Goal: Ask a question: Seek information or help from site administrators or community

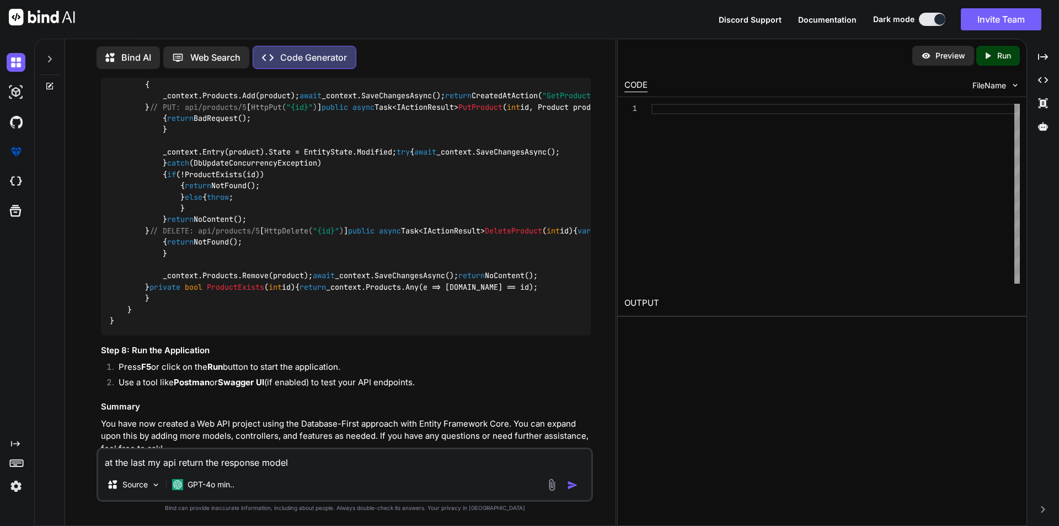
scroll to position [7384, 0]
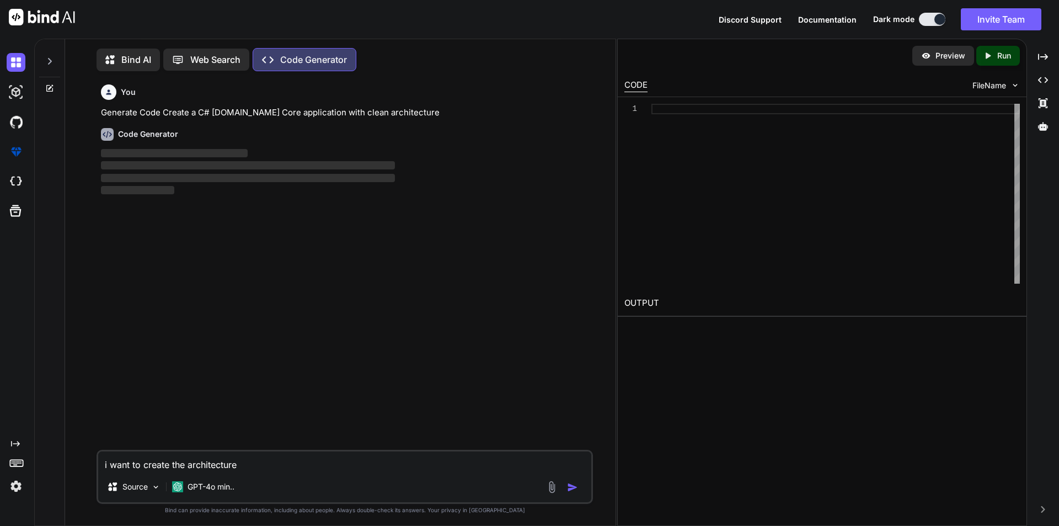
scroll to position [5, 0]
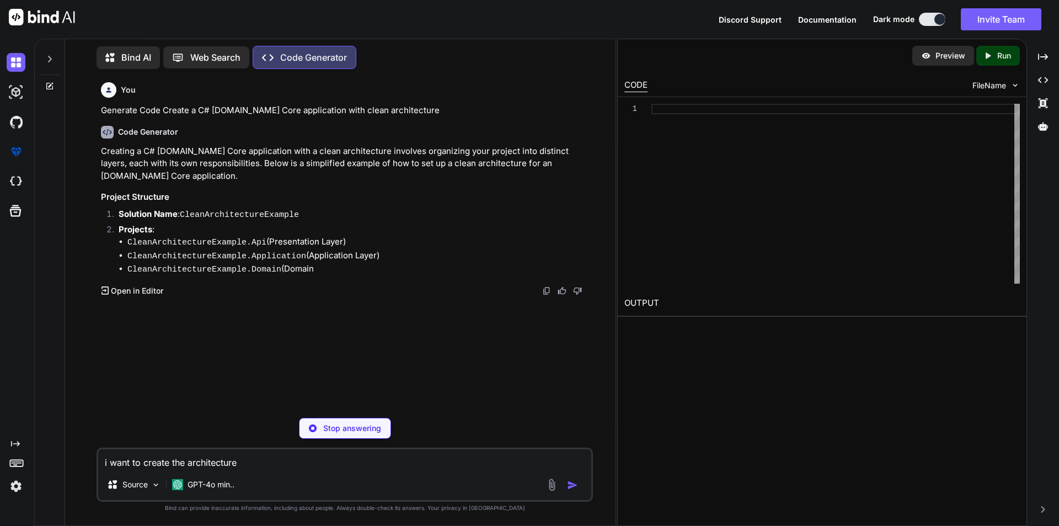
click at [333, 433] on div "Stop answering" at bounding box center [345, 427] width 92 height 21
type textarea "x"
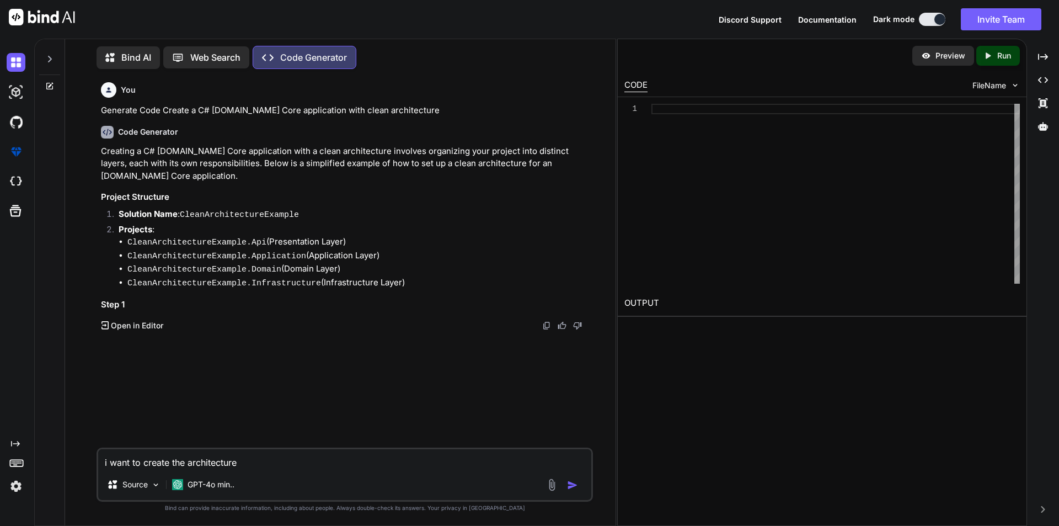
click at [270, 466] on textarea "i want to create the architecture" at bounding box center [344, 459] width 493 height 20
type textarea "i want to create the architecture"
type textarea "x"
type textarea "i want to create the architectur"
type textarea "x"
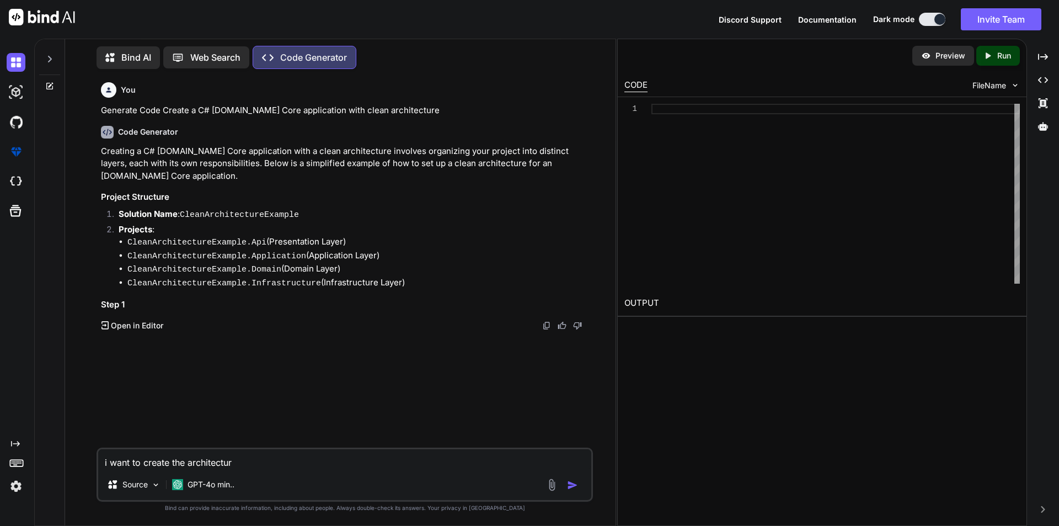
type textarea "i want to create the architectu"
type textarea "x"
type textarea "i want to create the architect"
type textarea "x"
type textarea "i want to create the architec"
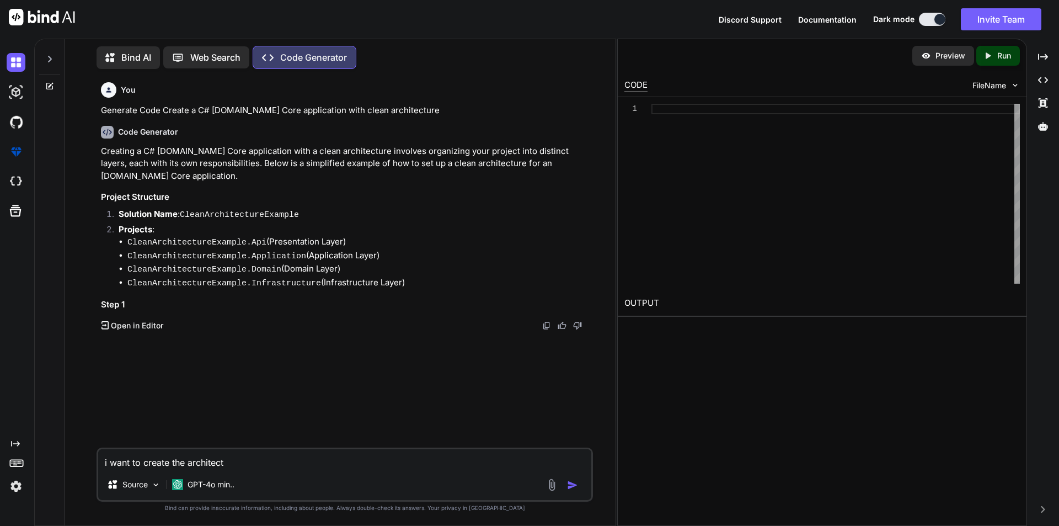
type textarea "x"
type textarea "i want to create the archite"
type textarea "x"
type textarea "i want to create the [PERSON_NAME]"
type textarea "x"
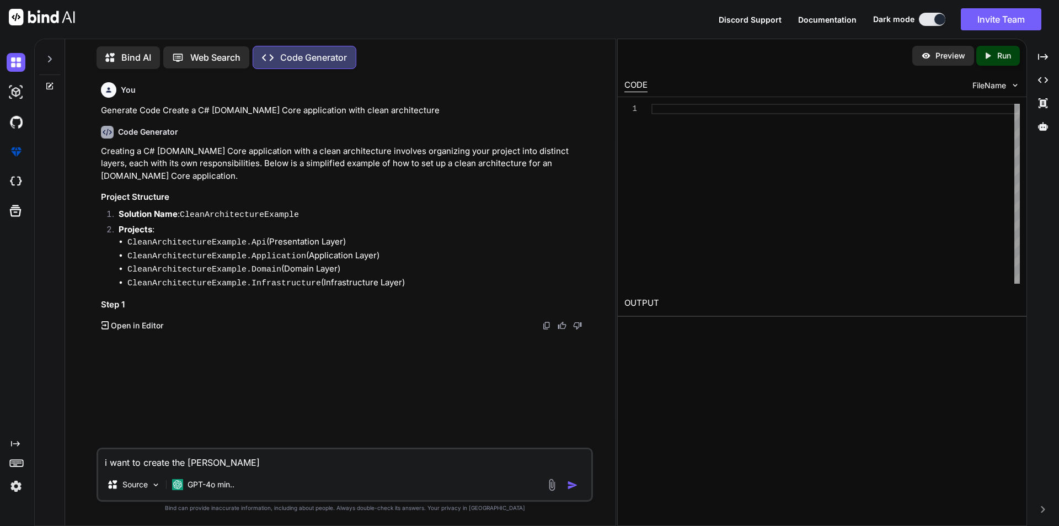
type textarea "i want to create the archi"
type textarea "x"
type textarea "i want to create the arch"
type textarea "x"
type textarea "i want to create the arc"
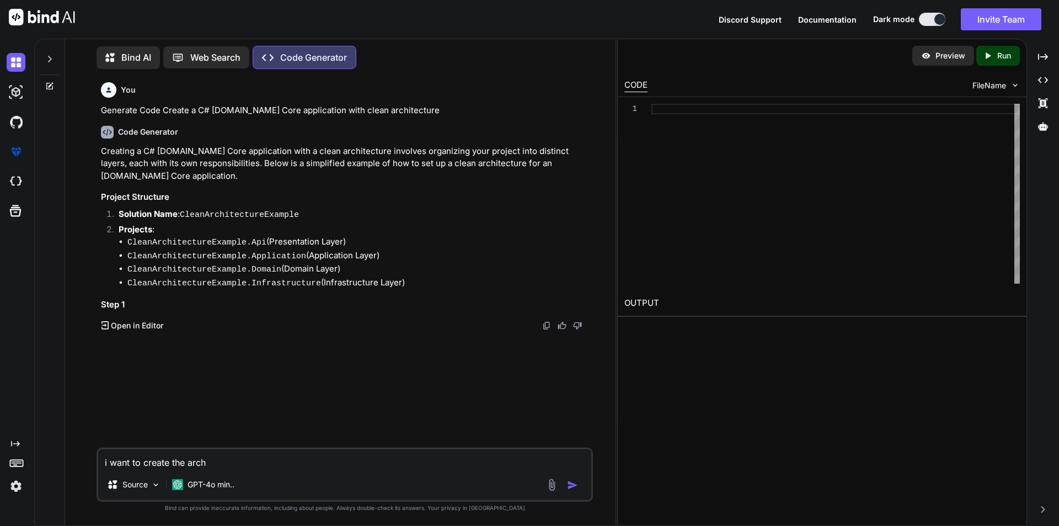
type textarea "x"
type textarea "i want to create the ar"
type textarea "x"
type textarea "i want to create the a"
type textarea "x"
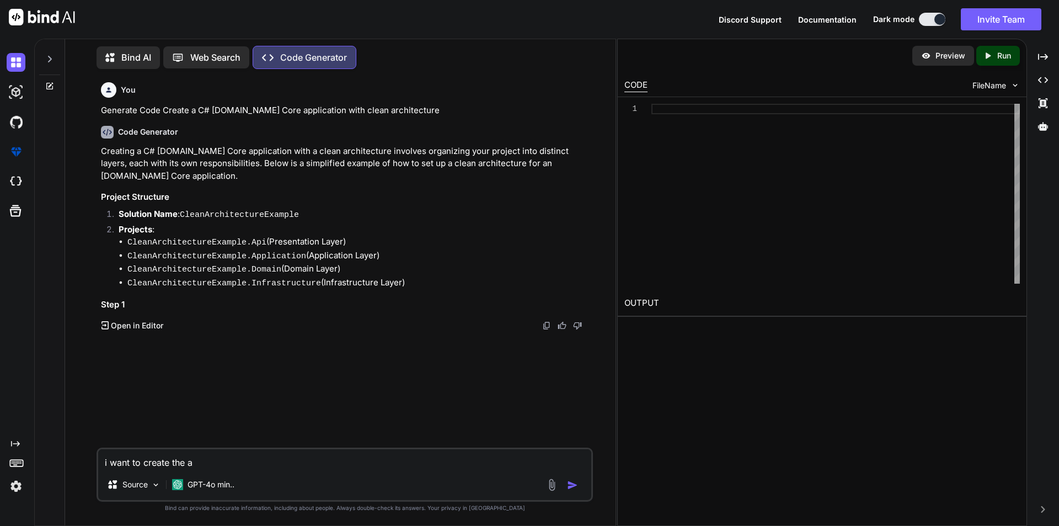
type textarea "i want to create the"
type textarea "x"
type textarea "i want to create the"
type textarea "x"
type textarea "i want to create th"
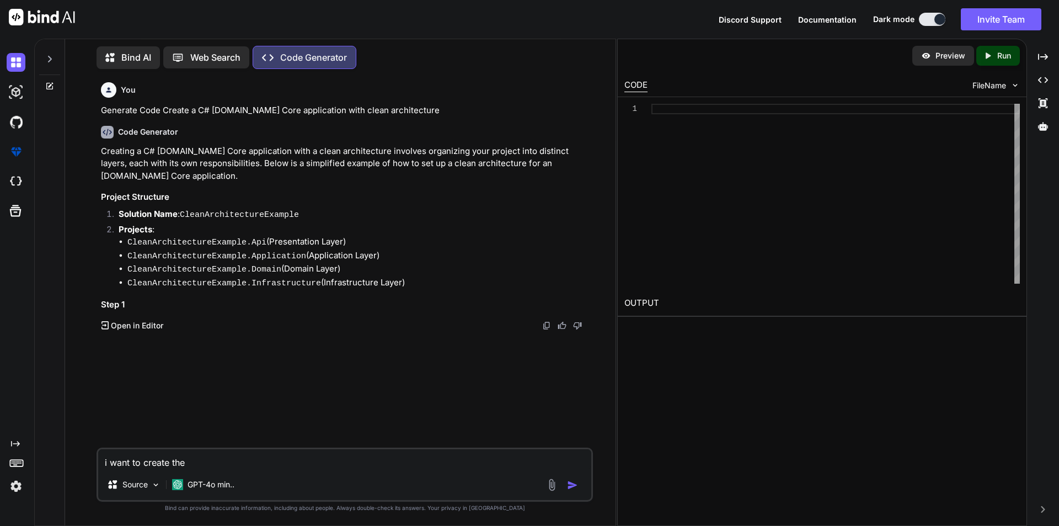
type textarea "x"
type textarea "i want to create t"
type textarea "x"
type textarea "i want to create"
type textarea "x"
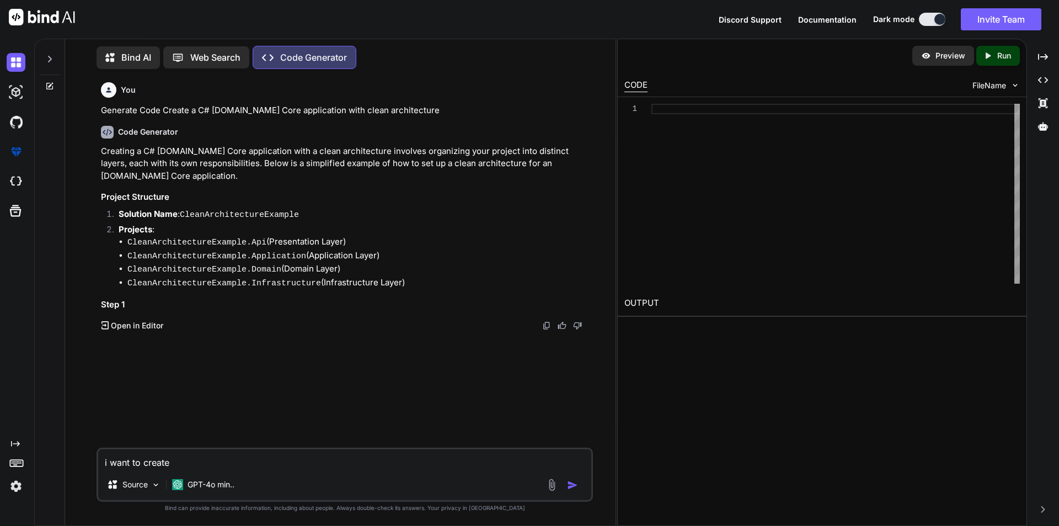
type textarea "i want to create"
type textarea "x"
type textarea "i want to creat"
type textarea "x"
type textarea "i want to crea"
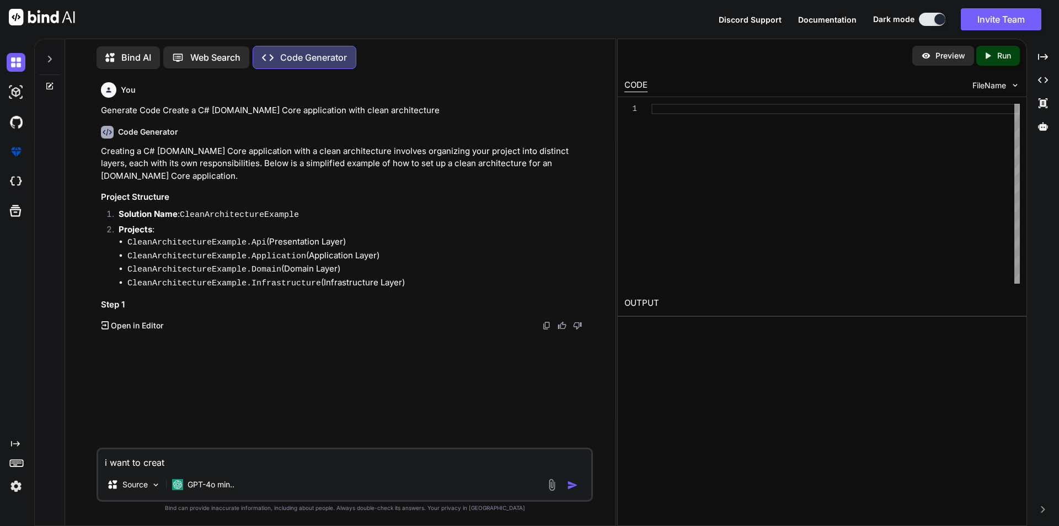
type textarea "x"
type textarea "i want to cre"
type textarea "x"
type textarea "i want to cr"
type textarea "x"
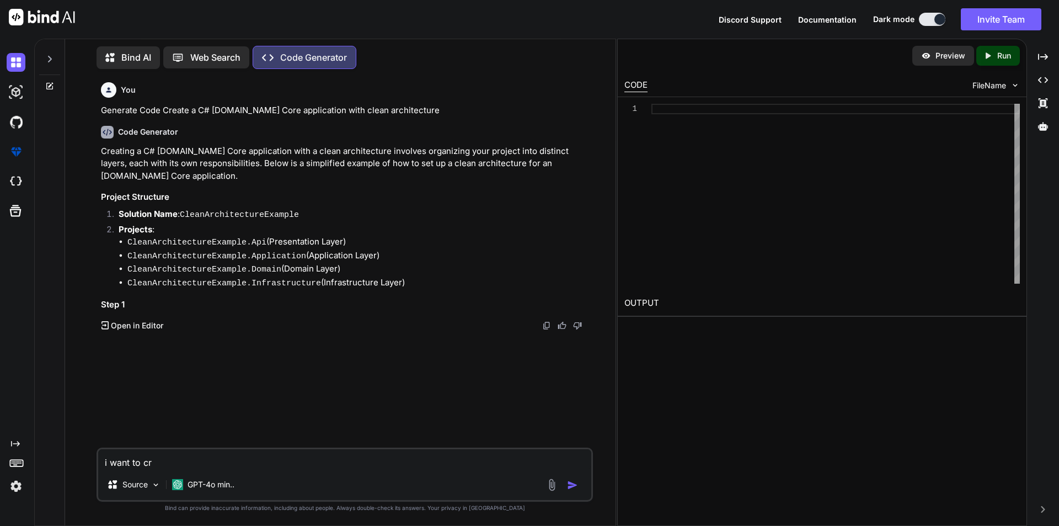
type textarea "i want to c"
type textarea "x"
type textarea "i want to"
type textarea "x"
type textarea "i want to"
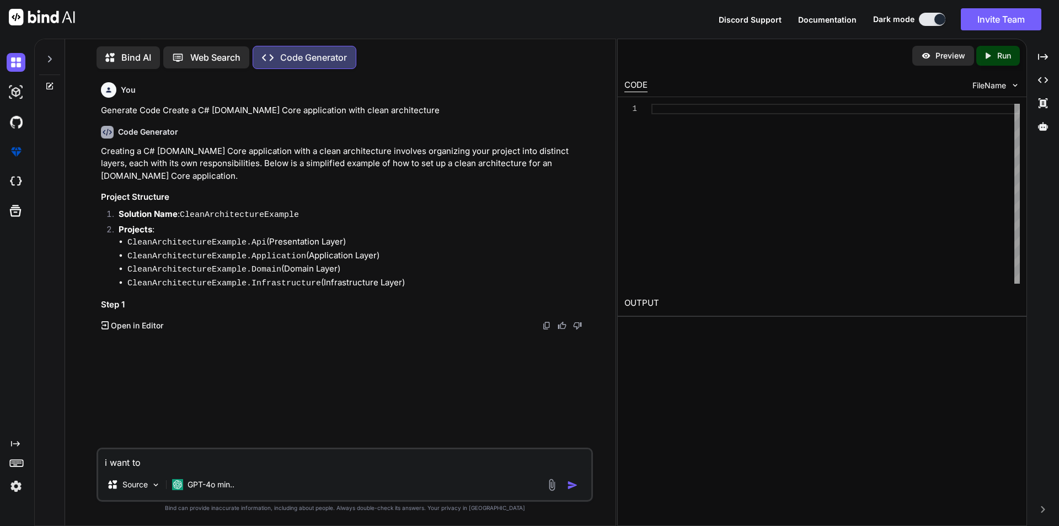
type textarea "x"
type textarea "i want t"
type textarea "x"
type textarea "i want"
type textarea "x"
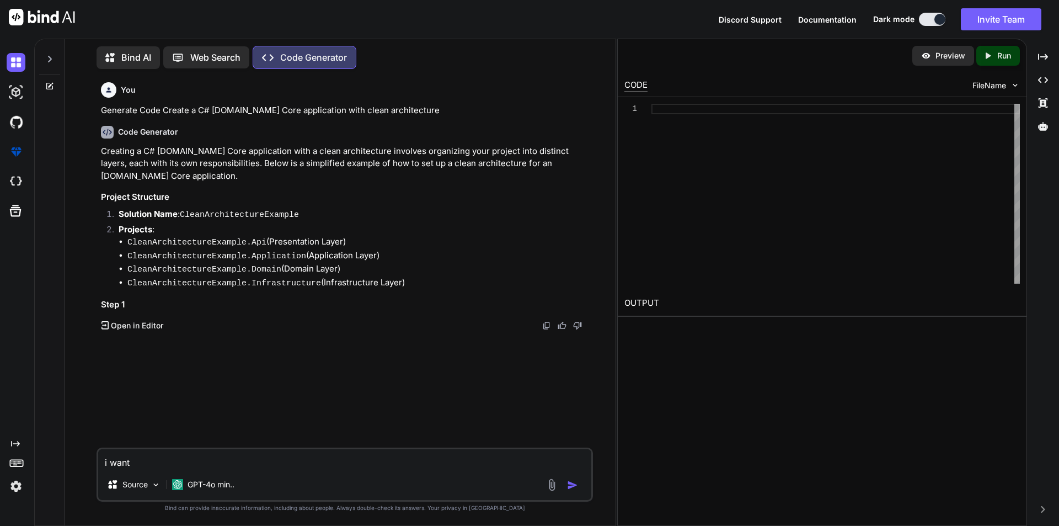
type textarea "i want"
type textarea "x"
type textarea "i wan"
type textarea "x"
type textarea "i wa"
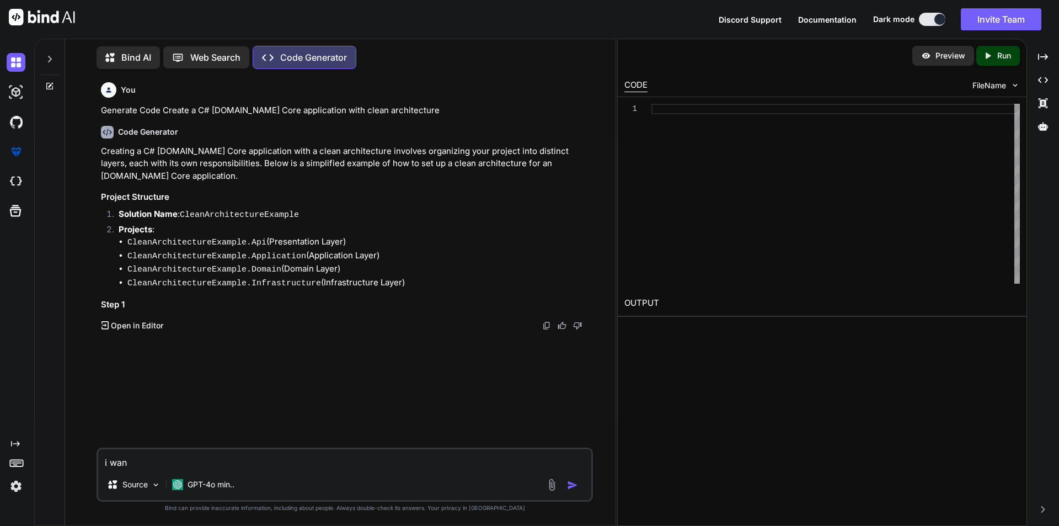
type textarea "x"
type textarea "i w"
type textarea "x"
type textarea "i"
type textarea "x"
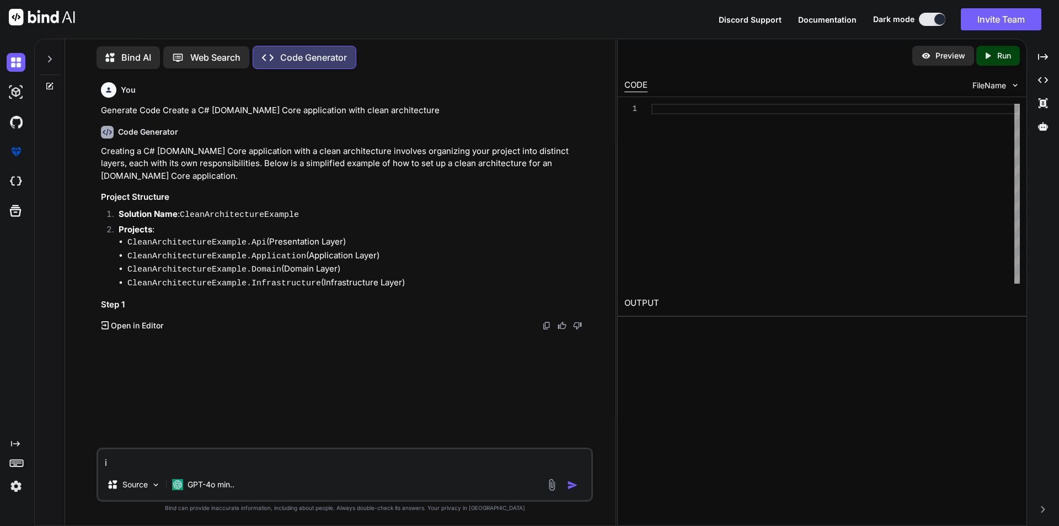
type textarea "i"
type textarea "x"
type textarea "i"
type textarea "x"
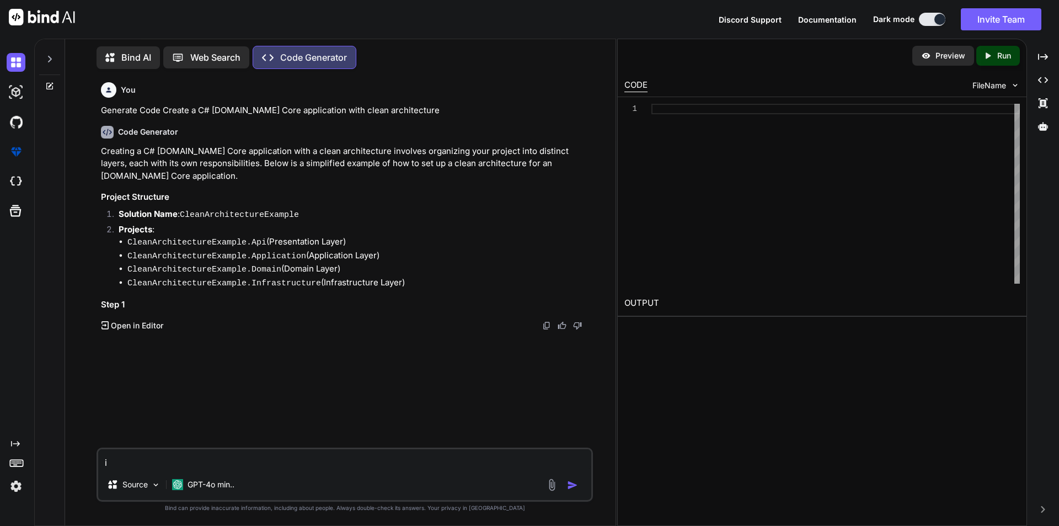
type textarea "i"
type textarea "x"
type textarea "i a"
type textarea "x"
type textarea "i am"
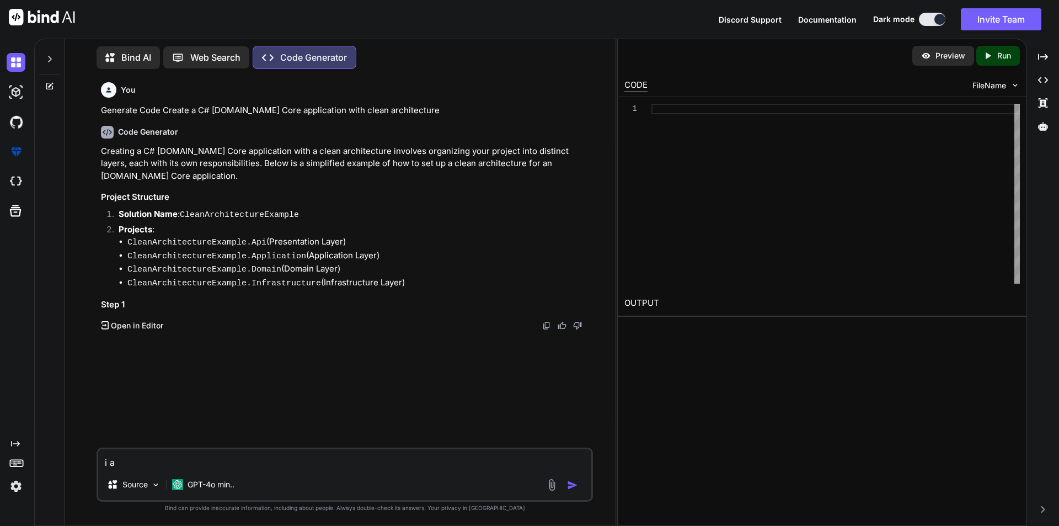
type textarea "x"
type textarea "i am"
type textarea "x"
type textarea "i am c"
type textarea "x"
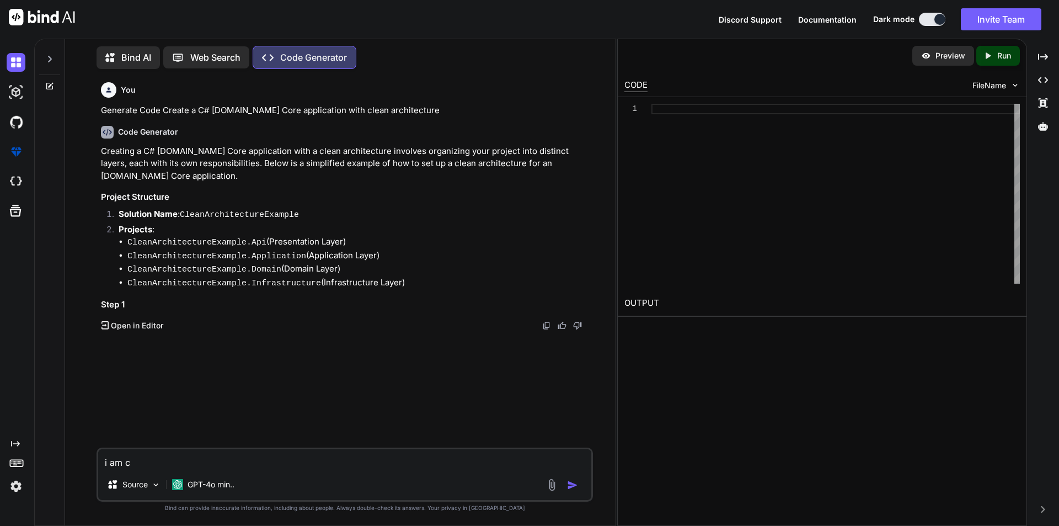
type textarea "i am cr"
type textarea "x"
type textarea "i am cre"
type textarea "x"
type textarea "i am crea"
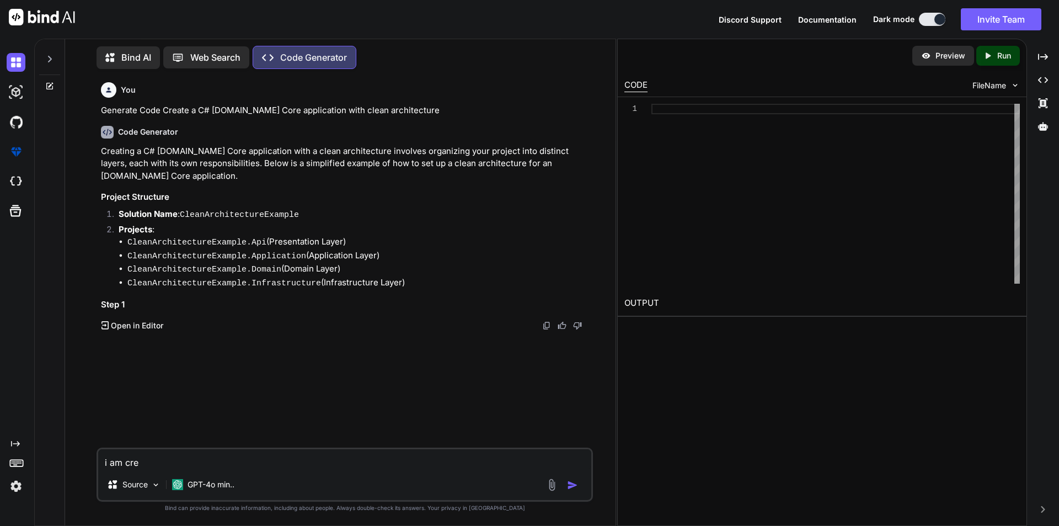
type textarea "x"
type textarea "i am creat"
type textarea "x"
type textarea "i am creat"
type textarea "x"
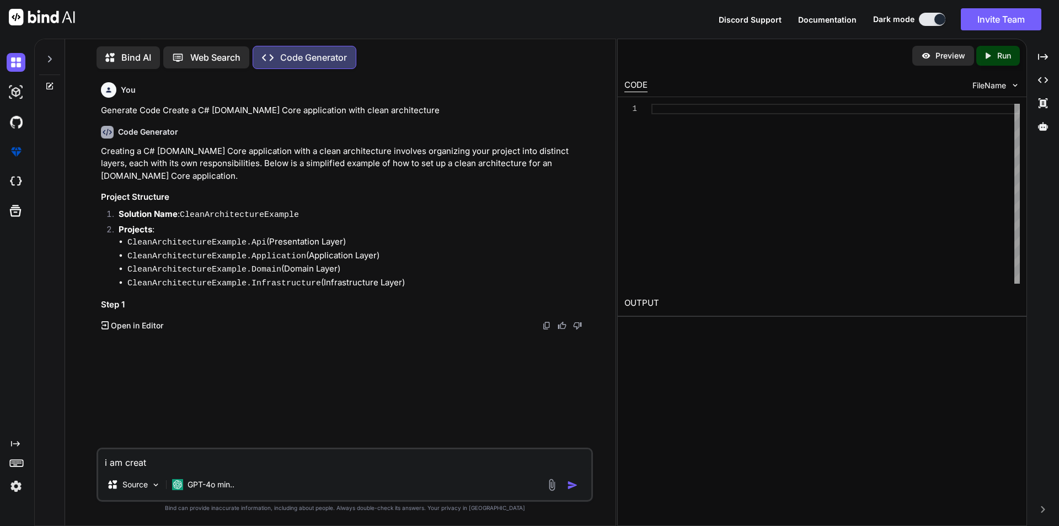
type textarea "i am creat e"
type textarea "x"
type textarea "i am creat et"
type textarea "x"
type textarea "i am creat eth"
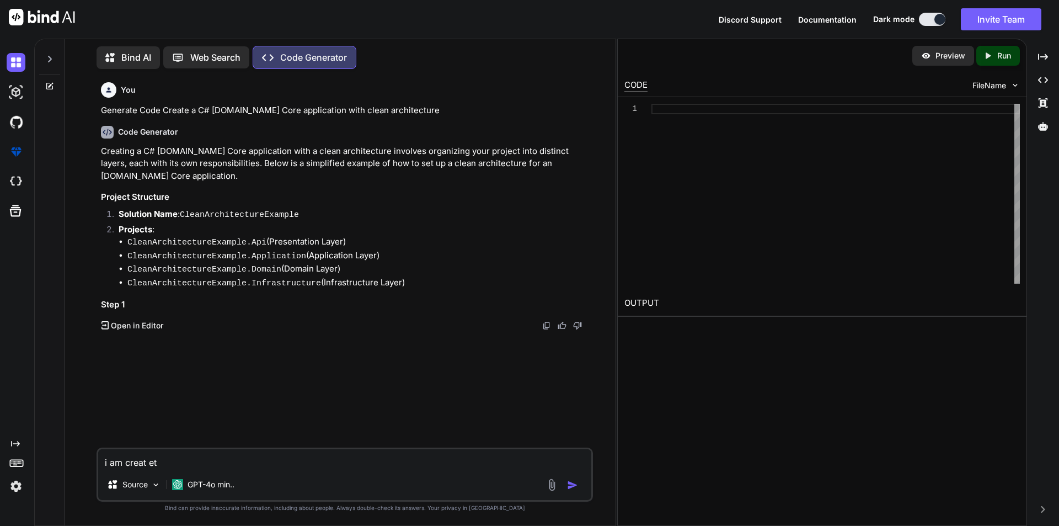
type textarea "x"
type textarea "i am creat ethe"
type textarea "x"
type textarea "i am creat ethe"
type textarea "x"
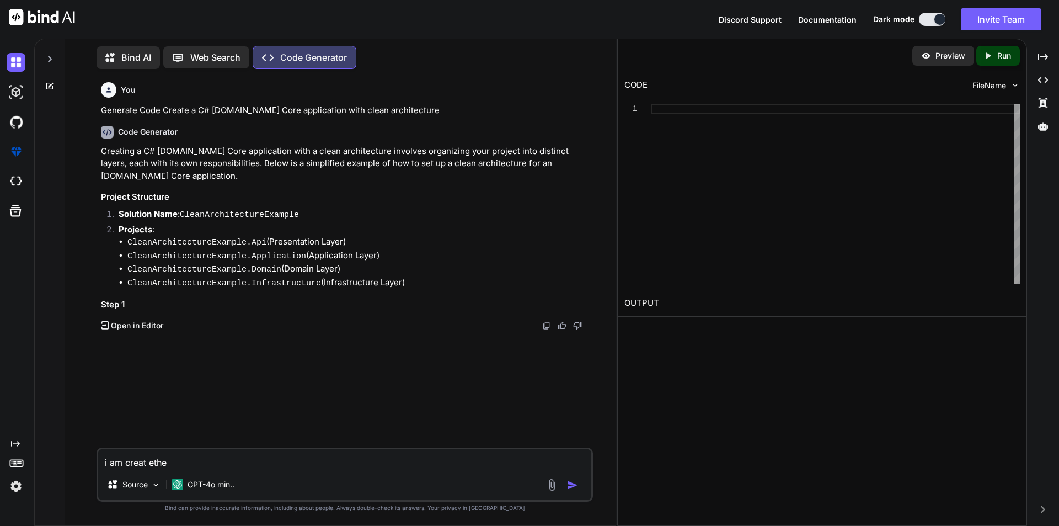
type textarea "i am creat ethe"
type textarea "x"
type textarea "i am creat eth"
type textarea "x"
type textarea "i am creat et"
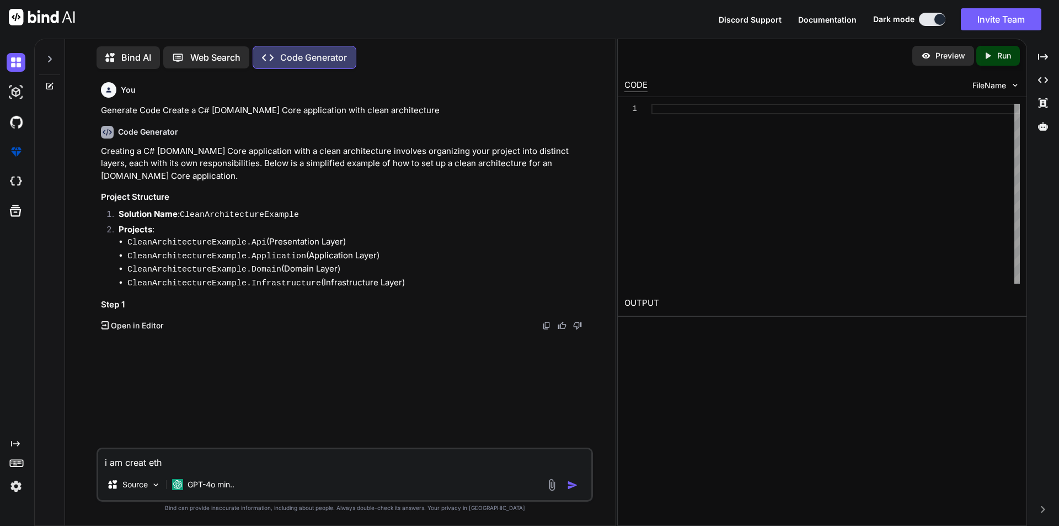
type textarea "x"
type textarea "i am creat e"
type textarea "x"
type textarea "i am creat"
type textarea "x"
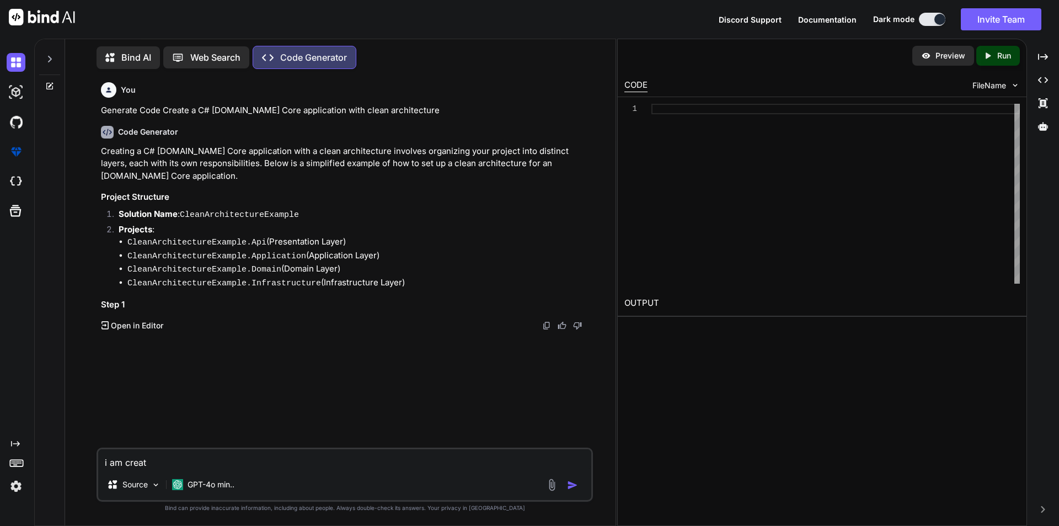
type textarea "i am creat"
type textarea "x"
type textarea "i am create"
type textarea "x"
type textarea "i am createi"
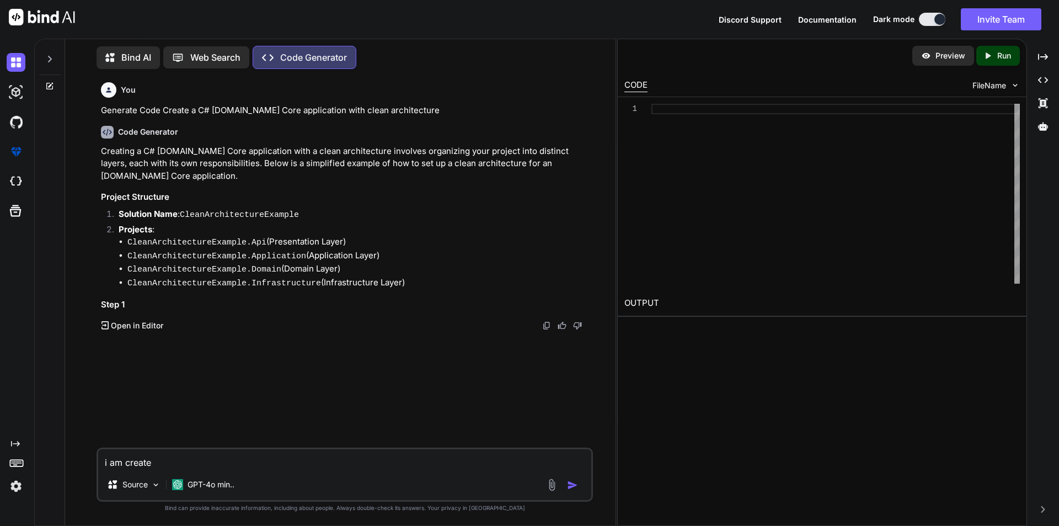
type textarea "x"
type textarea "i am createin"
type textarea "x"
type textarea "i am createing"
type textarea "x"
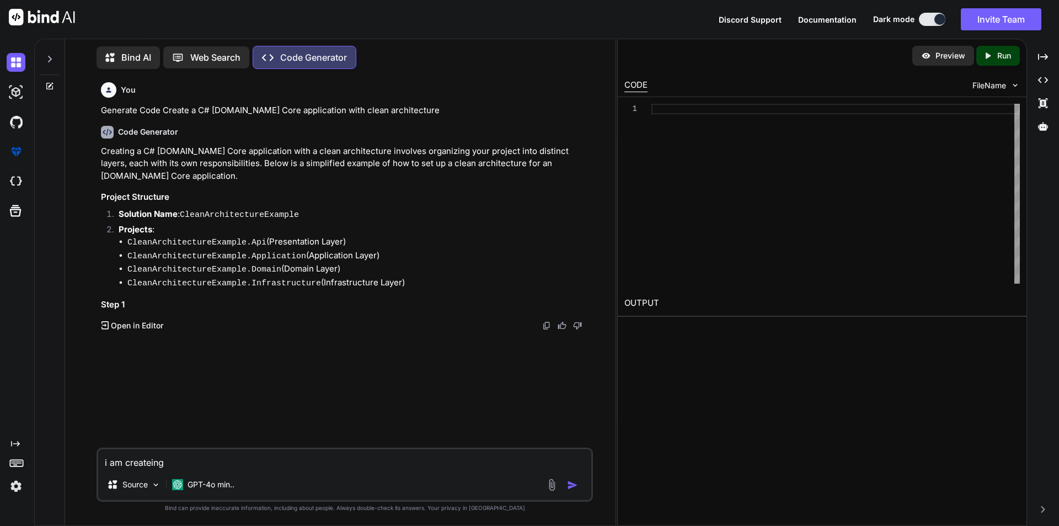
type textarea "i am createing"
type textarea "x"
type textarea "i am createing t"
type textarea "x"
type textarea "i am createing th"
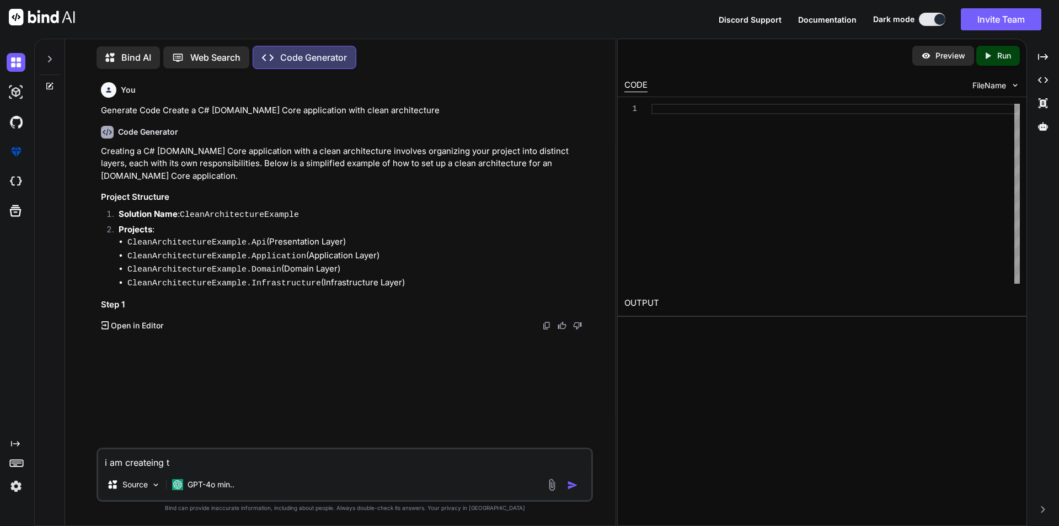
type textarea "x"
type textarea "i am createing the"
type textarea "x"
type textarea "i am createing the"
type textarea "x"
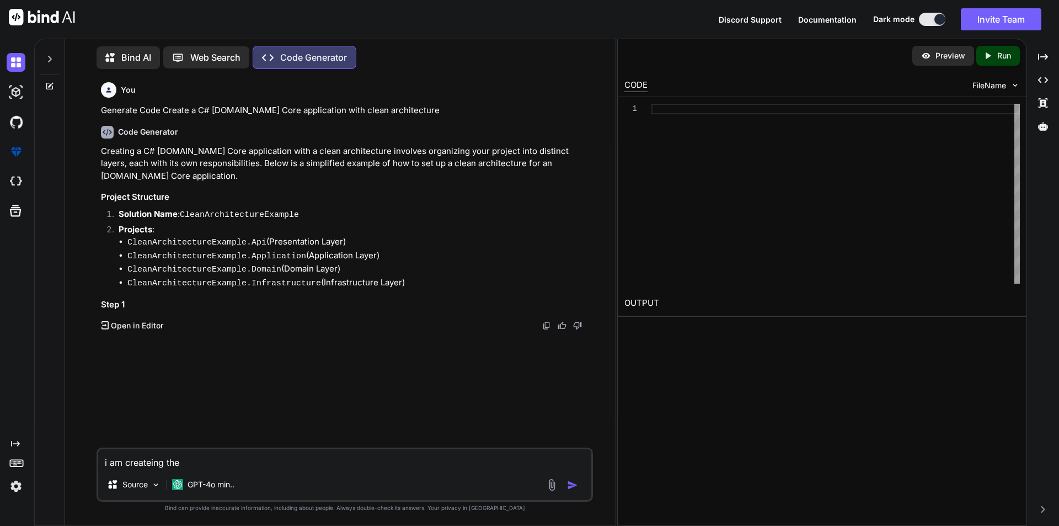
type textarea "i am createing the"
type textarea "x"
type textarea "i am createing th"
type textarea "x"
type textarea "i am createing t"
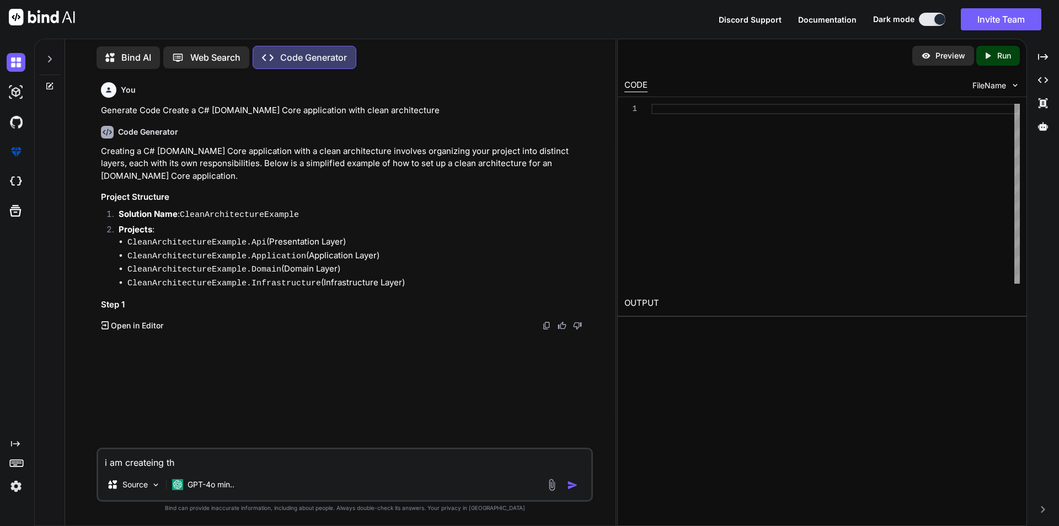
type textarea "x"
type textarea "i am createing"
type textarea "x"
type textarea "i am createing"
type textarea "x"
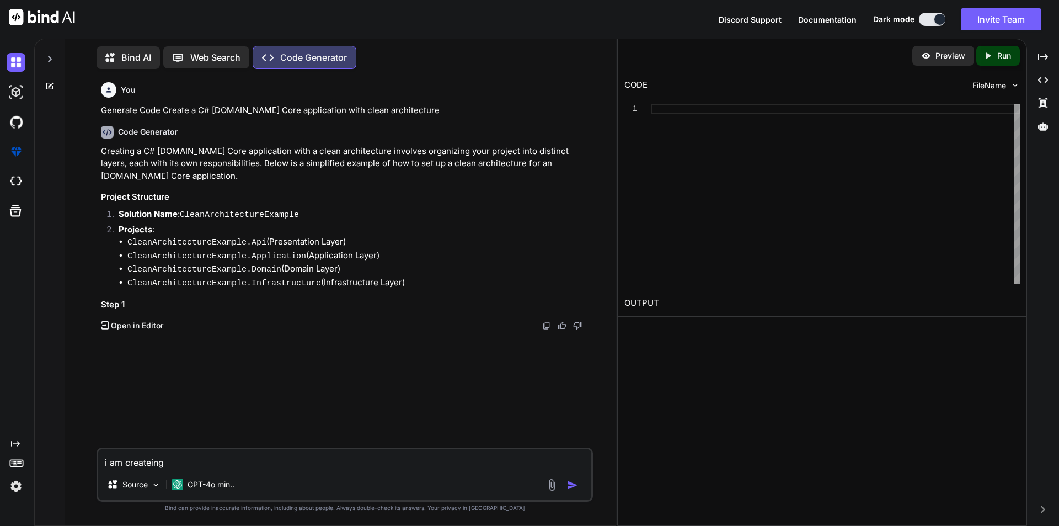
type textarea "i am createin"
type textarea "x"
type textarea "i am createi"
type textarea "x"
type textarea "i am create"
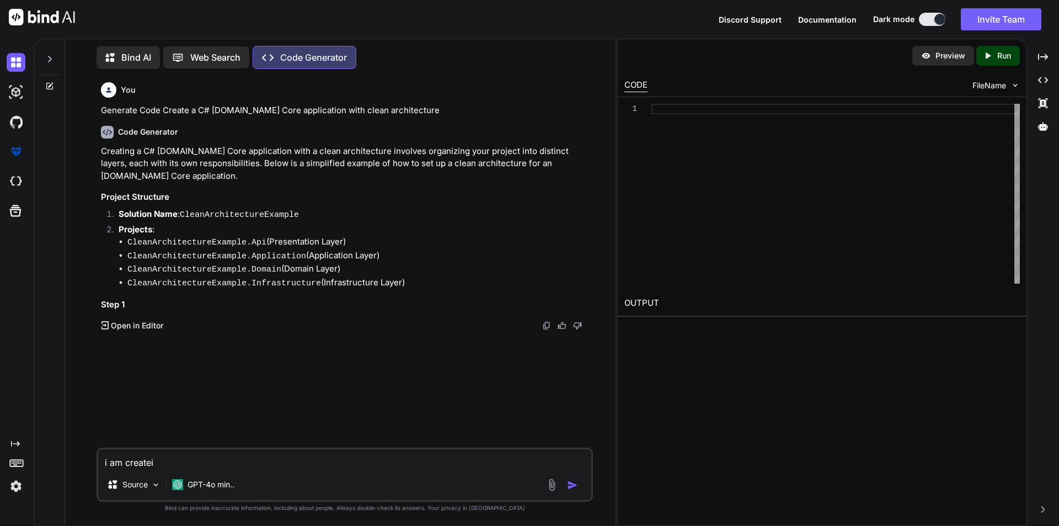
type textarea "x"
type textarea "i am creat"
type textarea "x"
type textarea "i am creati"
type textarea "x"
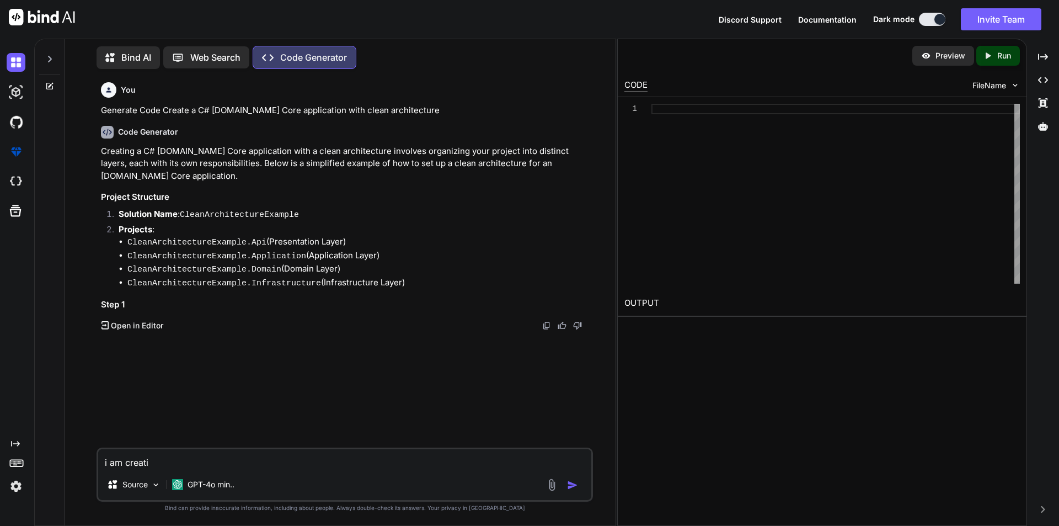
type textarea "i am creatin"
type textarea "x"
type textarea "i am creating"
type textarea "x"
type textarea "i am creating"
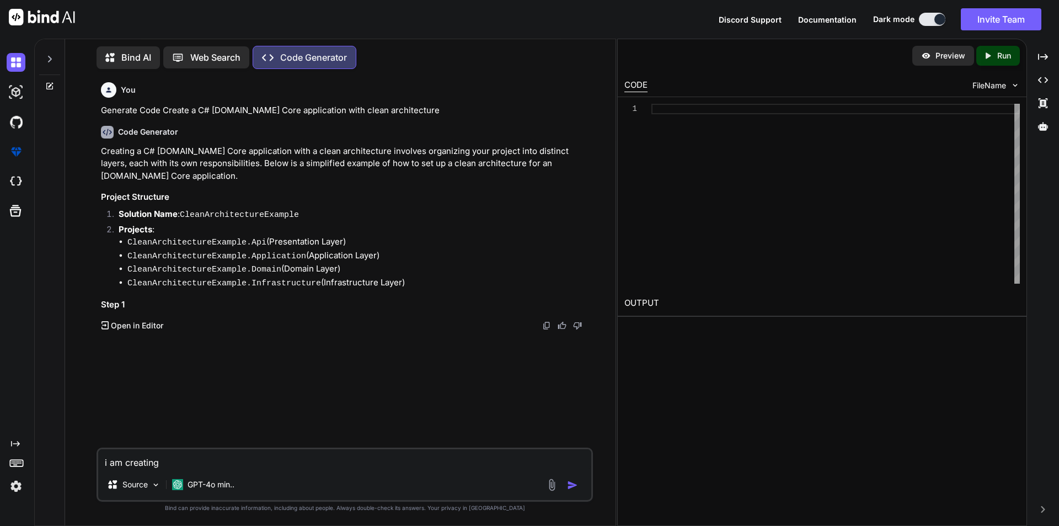
type textarea "x"
type textarea "i am creating t"
type textarea "x"
type textarea "i am creating th"
type textarea "x"
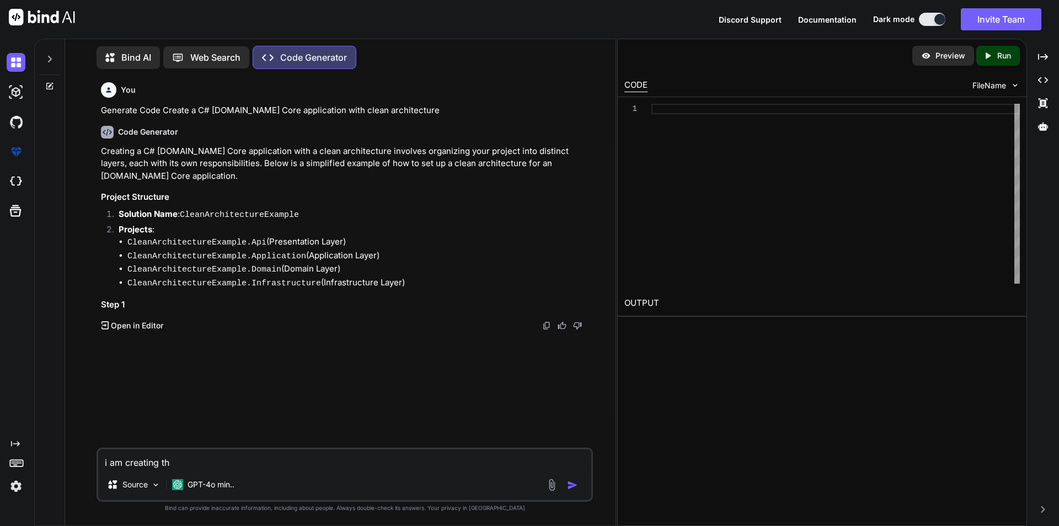
type textarea "i am creating the"
type textarea "x"
type textarea "i am creating the"
type textarea "x"
type textarea "i am creating the w"
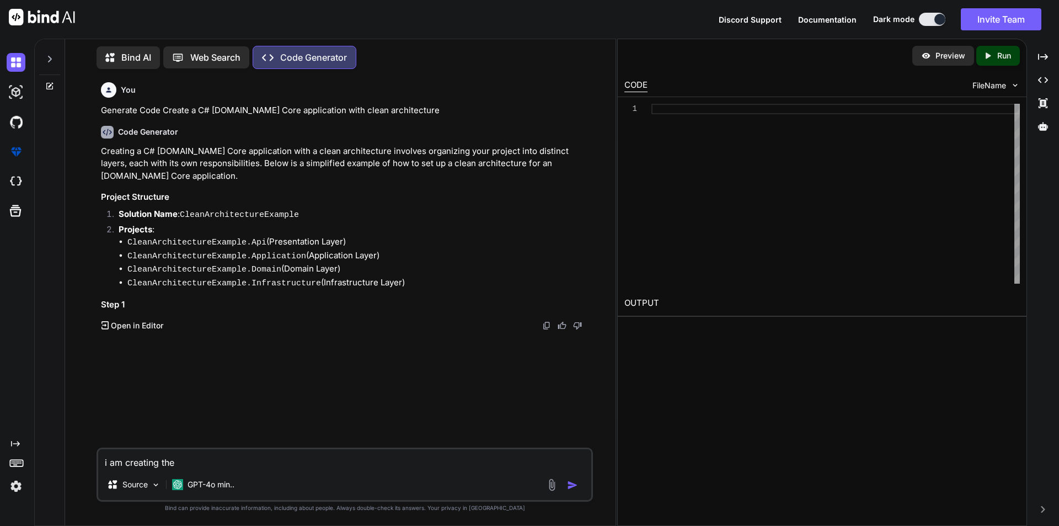
type textarea "x"
type textarea "i am creating the we"
type textarea "x"
type textarea "i am creating the web"
type textarea "x"
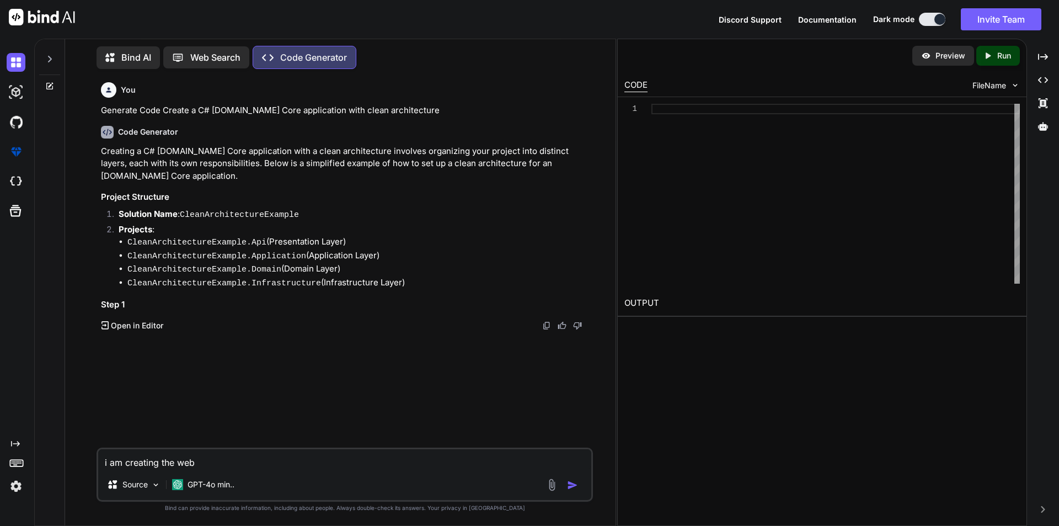
type textarea "i am creating the web"
type textarea "x"
type textarea "i am creating the web a"
type textarea "x"
type textarea "i am creating the web ap"
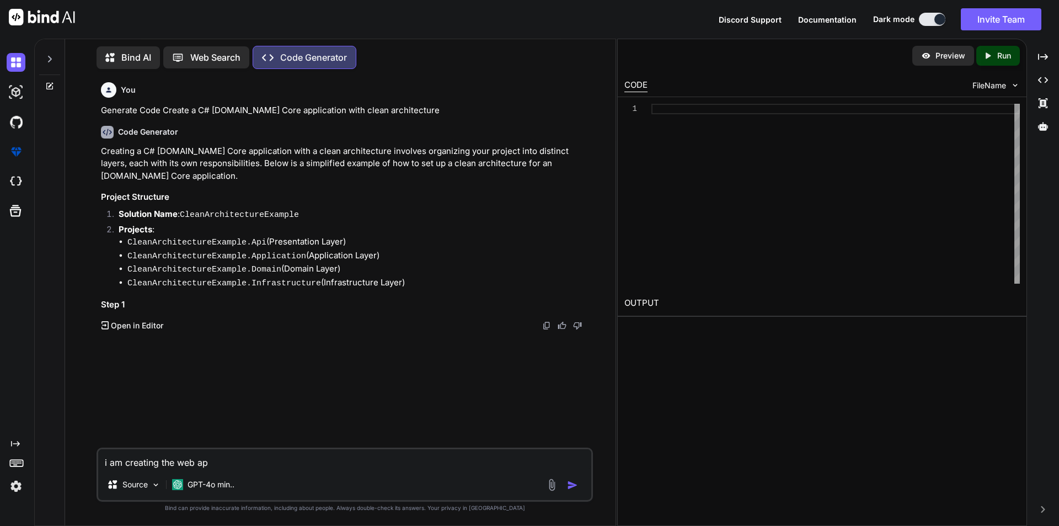
type textarea "x"
type textarea "i am creating the web api"
type textarea "x"
type textarea "i am creating the web api"
type textarea "x"
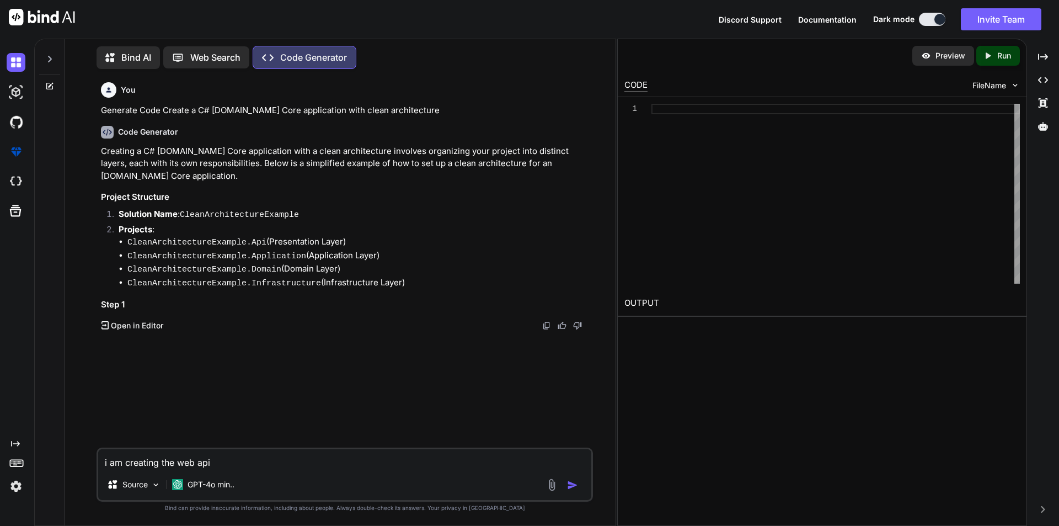
type textarea "i am creating the web api p"
type textarea "x"
type textarea "i am creating the web api pr"
type textarea "x"
type textarea "i am creating the web api pro"
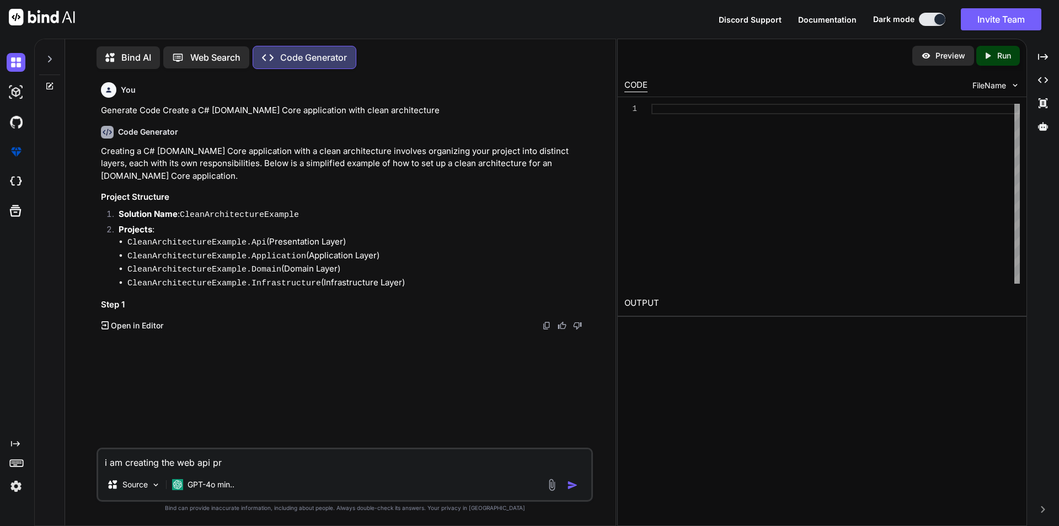
type textarea "x"
type textarea "i am creating the web api proj"
type textarea "x"
type textarea "i am creating the web api proje"
type textarea "x"
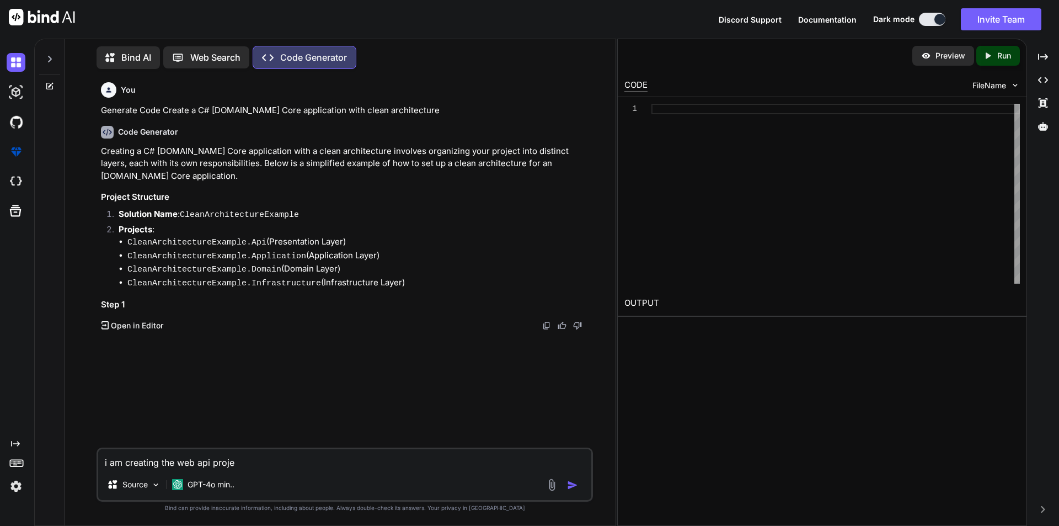
type textarea "i am creating the web api projec"
type textarea "x"
type textarea "i am creating the web api project"
type textarea "x"
type textarea "i am creating the web api project"
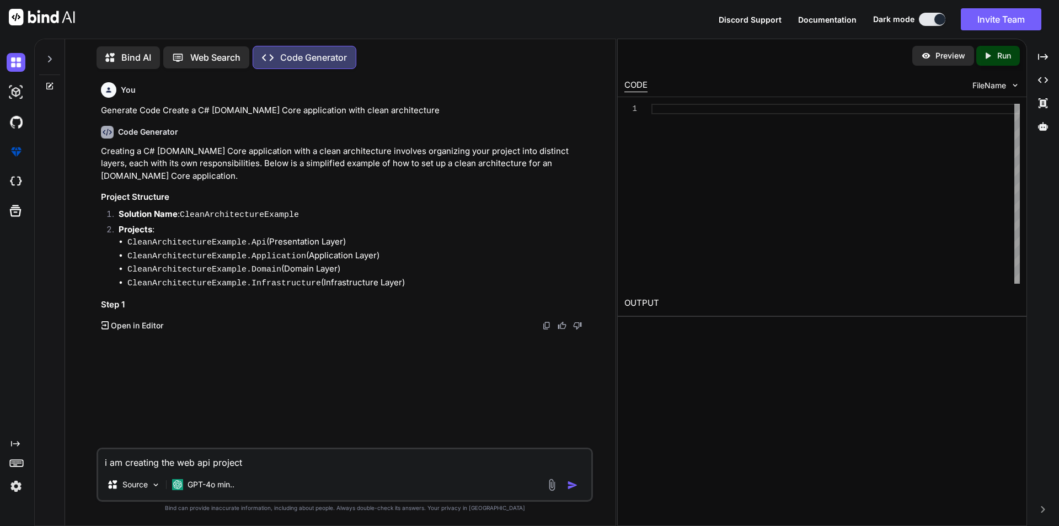
type textarea "x"
type textarea "i am creating the web api project i"
type textarea "x"
type textarea "i am creating the web api project i"
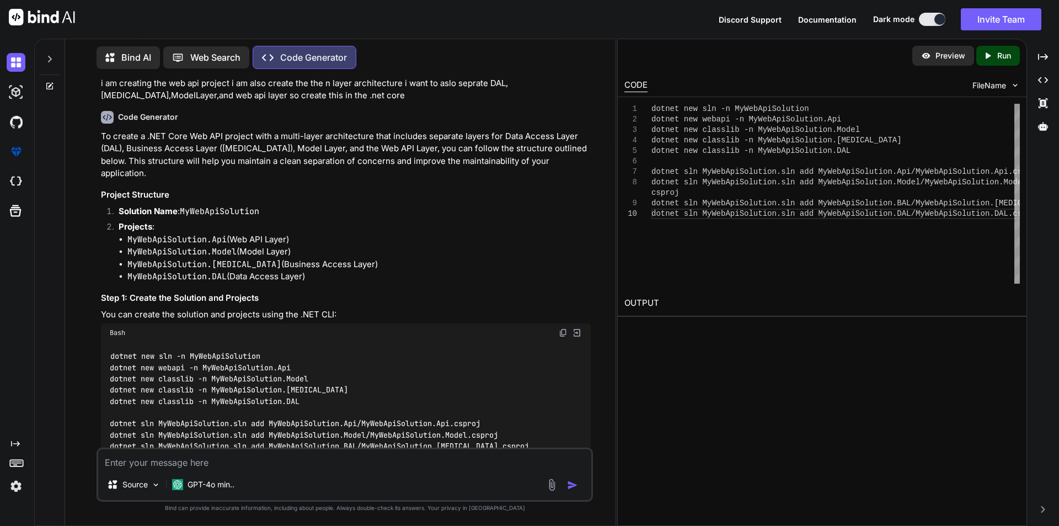
scroll to position [55, 0]
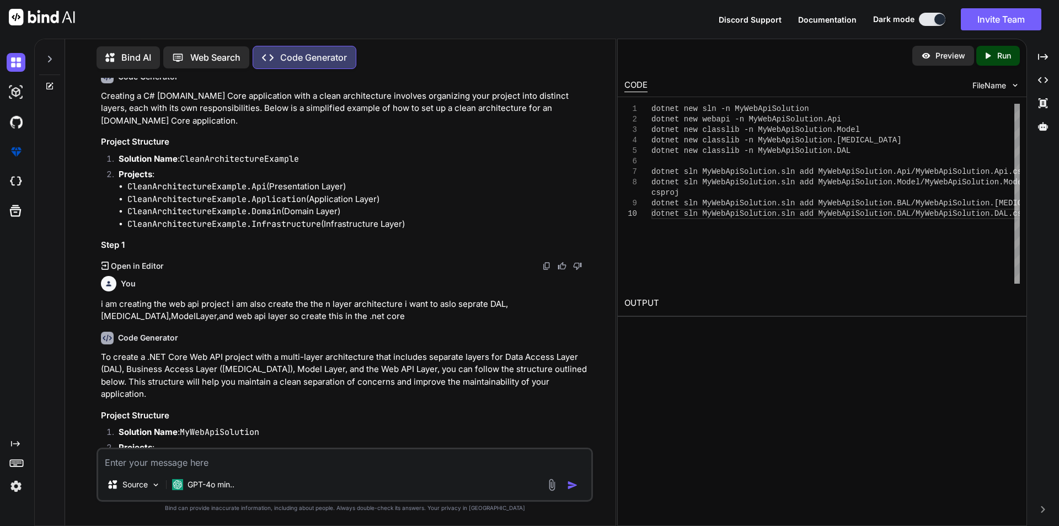
click at [390, 197] on li "CleanArchitectureExample.Application (Application Layer)" at bounding box center [358, 199] width 463 height 13
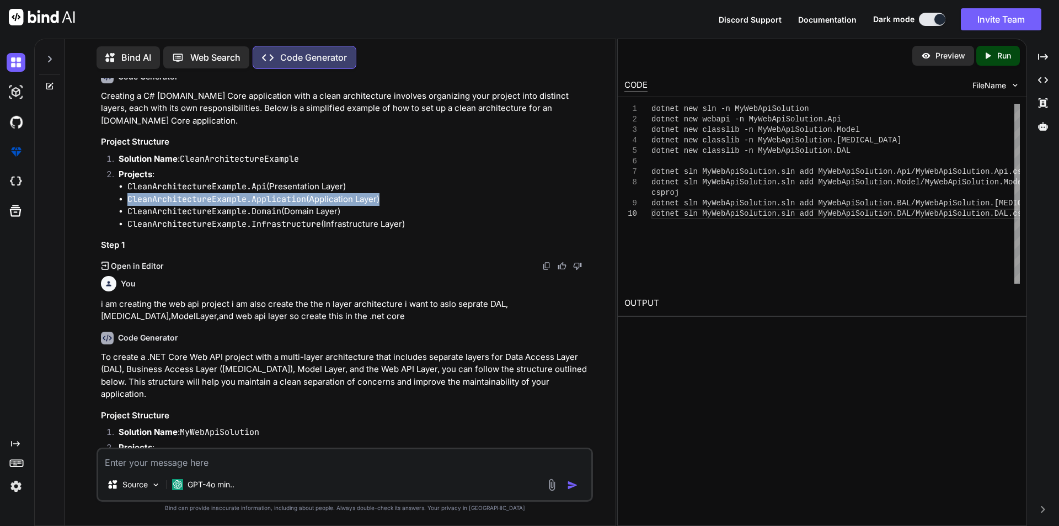
click at [390, 197] on li "CleanArchitectureExample.Application (Application Layer)" at bounding box center [358, 199] width 463 height 13
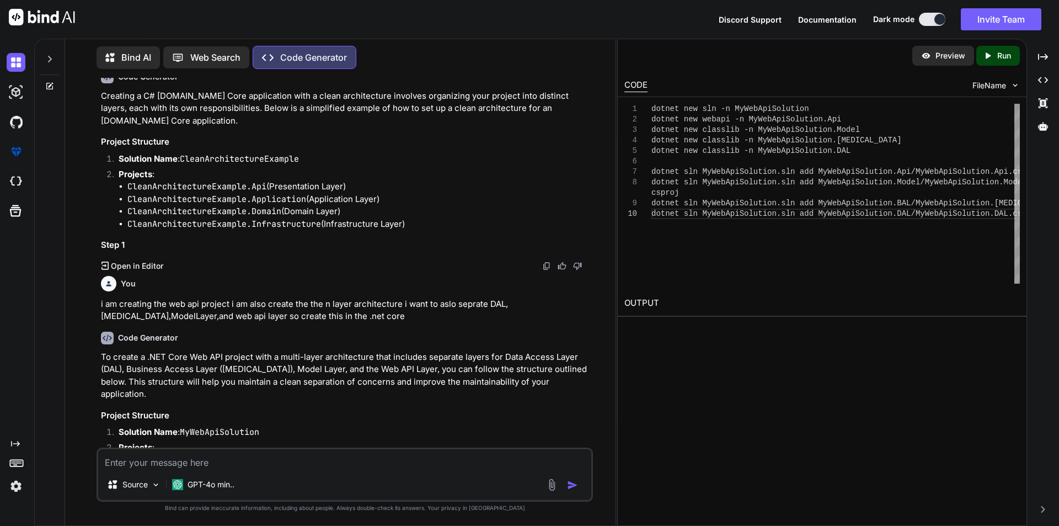
click at [361, 210] on li "CleanArchitectureExample.Domain (Domain Layer)" at bounding box center [358, 211] width 463 height 13
click at [427, 223] on li "CleanArchitectureExample.Infrastructure (Infrastructure Layer)" at bounding box center [358, 224] width 463 height 13
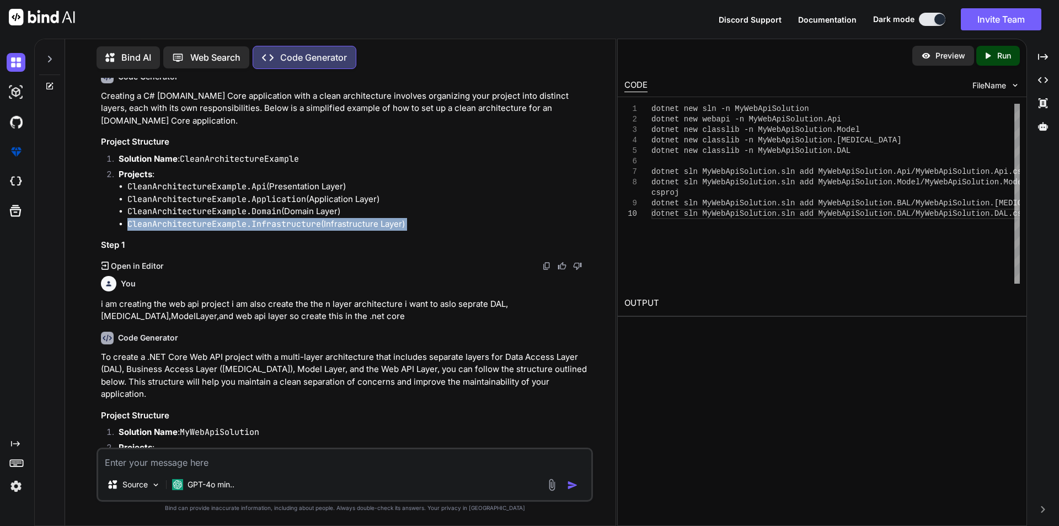
click at [427, 223] on li "CleanArchitectureExample.Infrastructure (Infrastructure Layer)" at bounding box center [358, 224] width 463 height 13
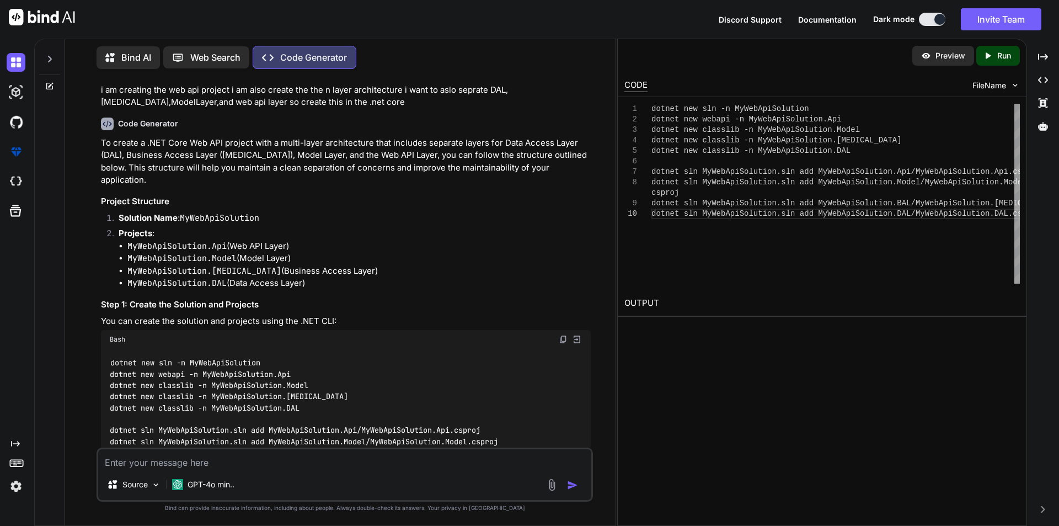
scroll to position [276, 0]
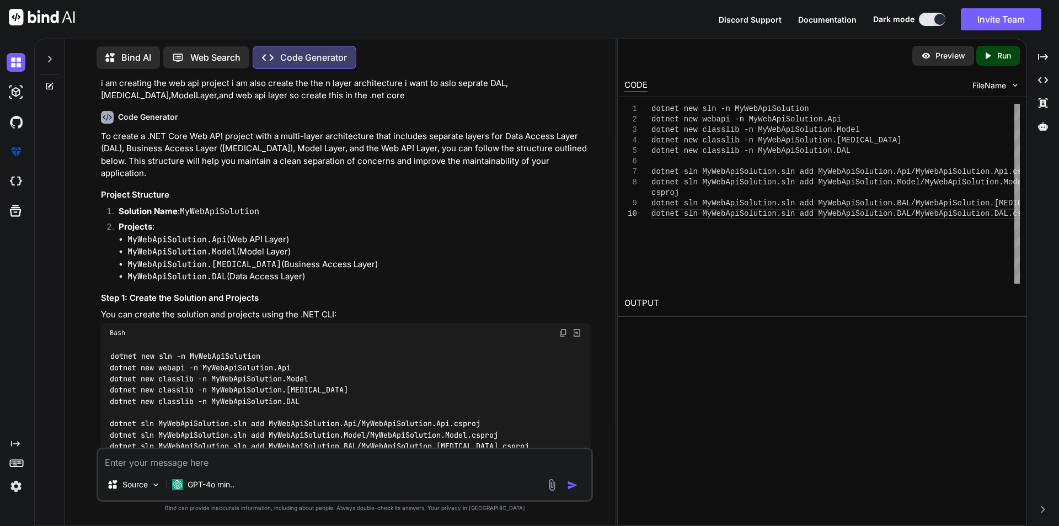
click at [216, 234] on code "MyWebApiSolution.Api" at bounding box center [176, 239] width 99 height 11
drag, startPoint x: 232, startPoint y: 228, endPoint x: 288, endPoint y: 231, distance: 56.9
click at [288, 233] on li "MyWebApiSolution.Api (Web API Layer)" at bounding box center [358, 239] width 463 height 13
drag, startPoint x: 312, startPoint y: 264, endPoint x: 126, endPoint y: 229, distance: 189.1
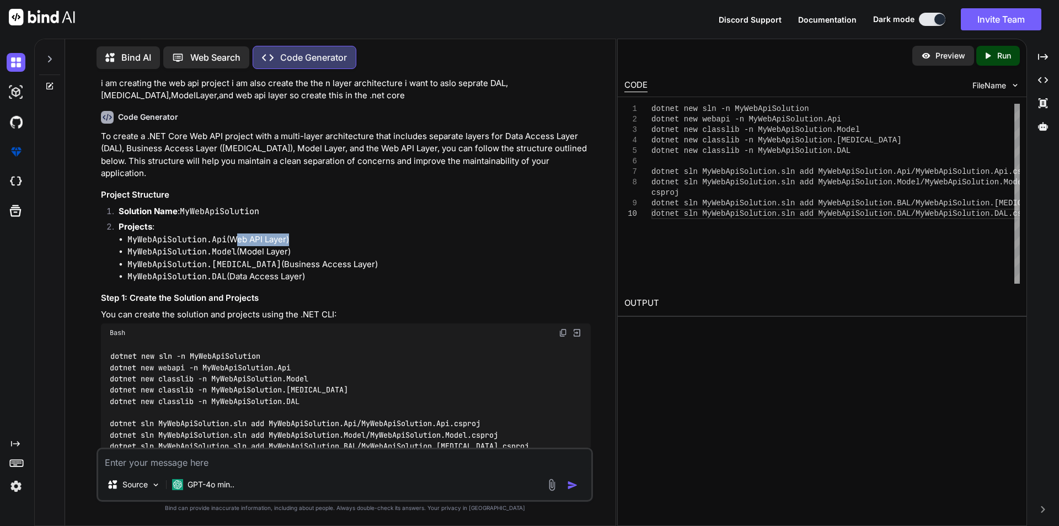
click at [126, 233] on ul "MyWebApiSolution.Api (Web API Layer) MyWebApiSolution.Model (Model Layer) MyWeb…" at bounding box center [355, 258] width 472 height 50
copy ul "MyWebApiSolution.Api (Web API Layer) MyWebApiSolution.Model (Model Layer) MyWeb…"
click at [424, 245] on li "MyWebApiSolution.Model (Model Layer)" at bounding box center [358, 251] width 463 height 13
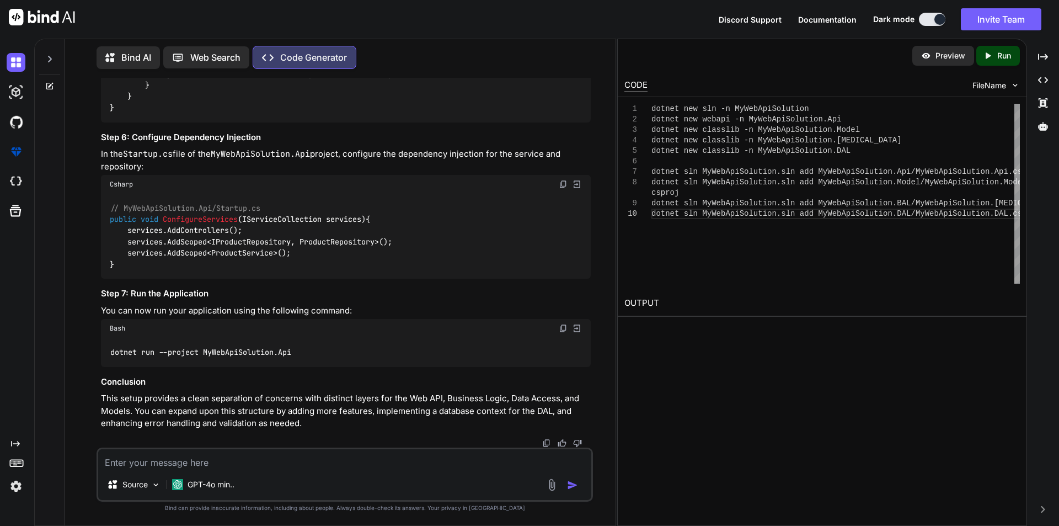
scroll to position [2494, 0]
click at [147, 464] on textarea at bounding box center [344, 459] width 493 height 20
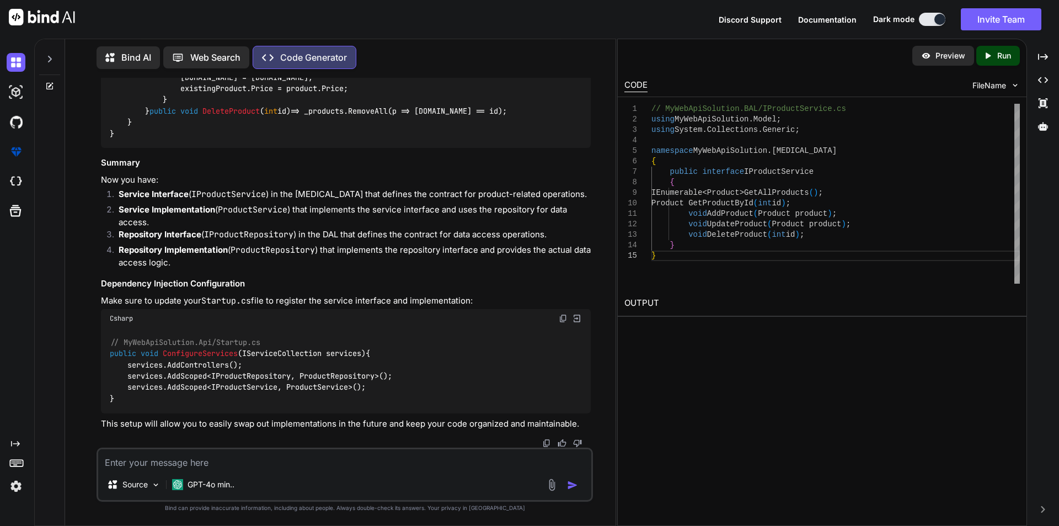
scroll to position [2383, 0]
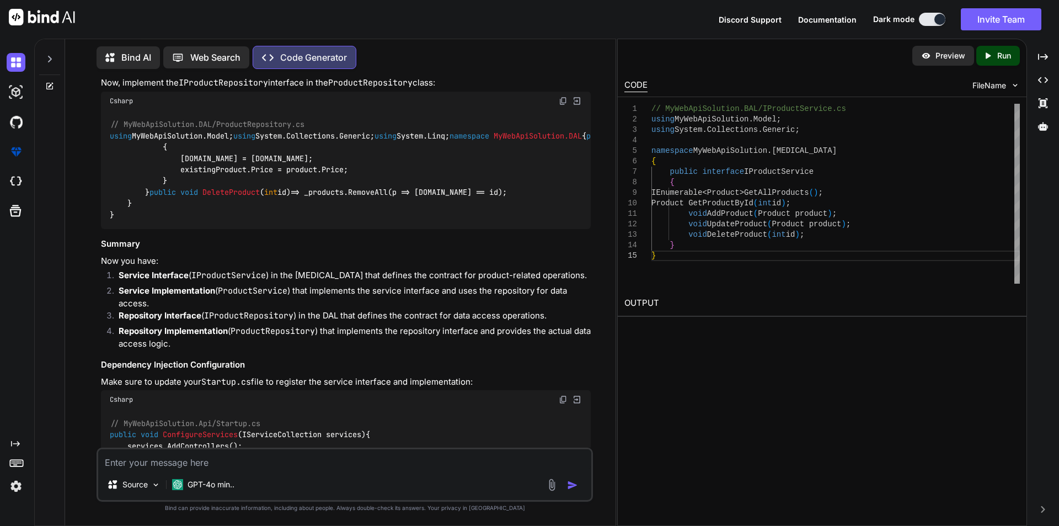
click at [132, 465] on textarea at bounding box center [344, 459] width 493 height 20
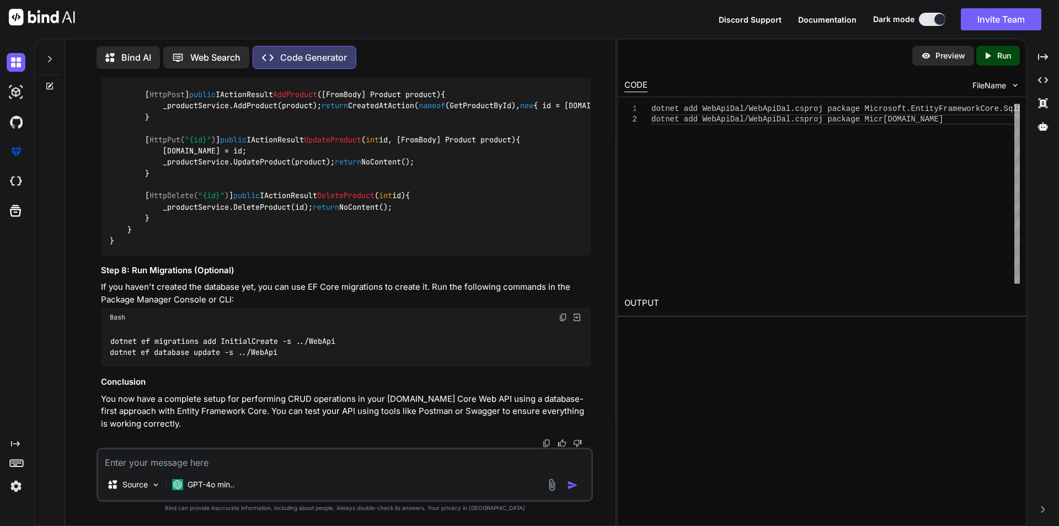
scroll to position [5424, 0]
click at [197, 457] on textarea at bounding box center [344, 459] width 493 height 20
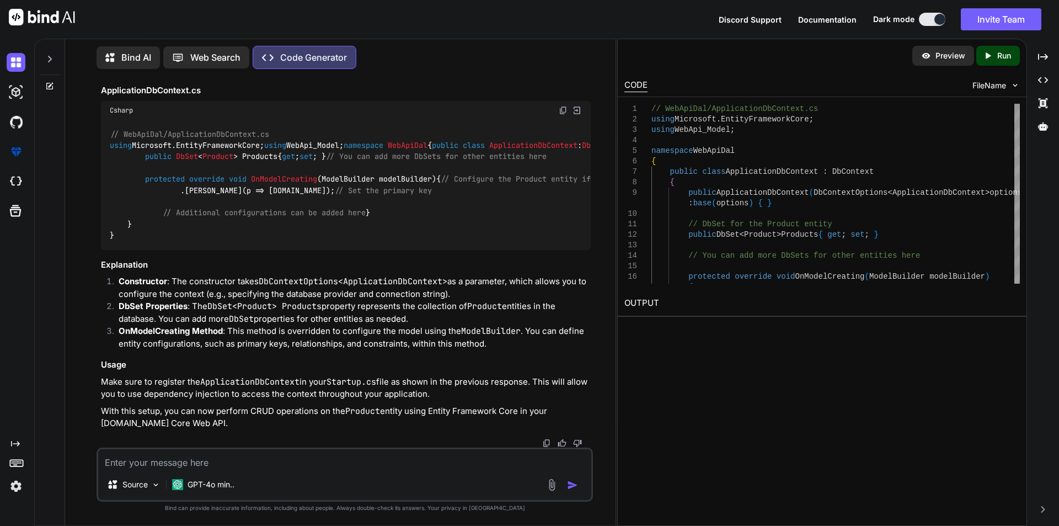
scroll to position [7104, 0]
click at [220, 162] on span "Product" at bounding box center [217, 157] width 31 height 10
drag, startPoint x: 119, startPoint y: 141, endPoint x: 510, endPoint y: 149, distance: 391.1
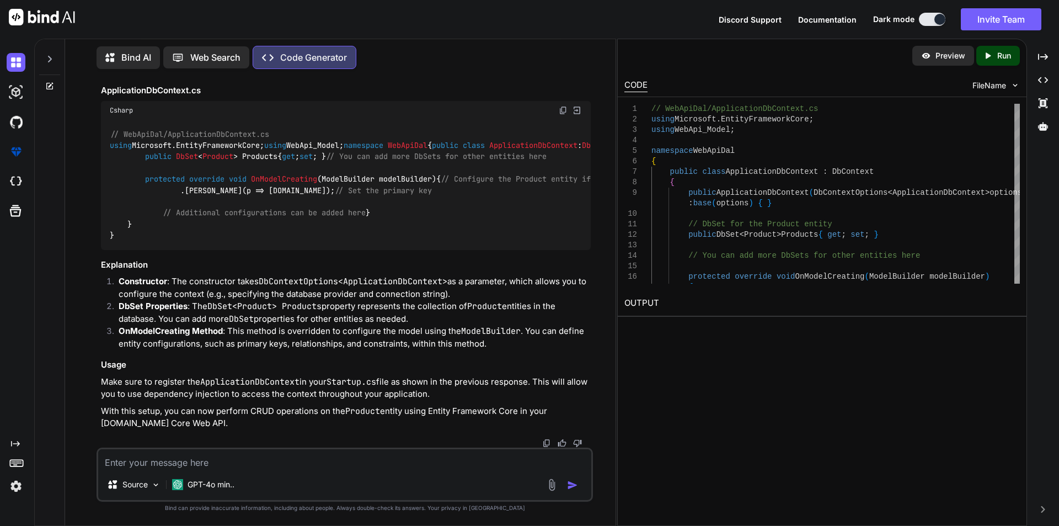
copy code "ApplicationDbContext"
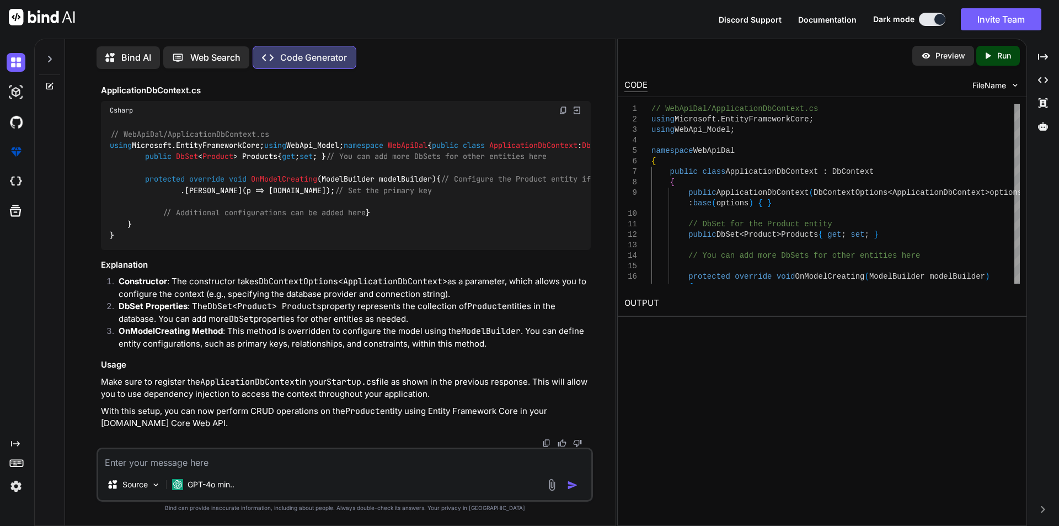
click at [179, 455] on textarea at bounding box center [344, 459] width 493 height 20
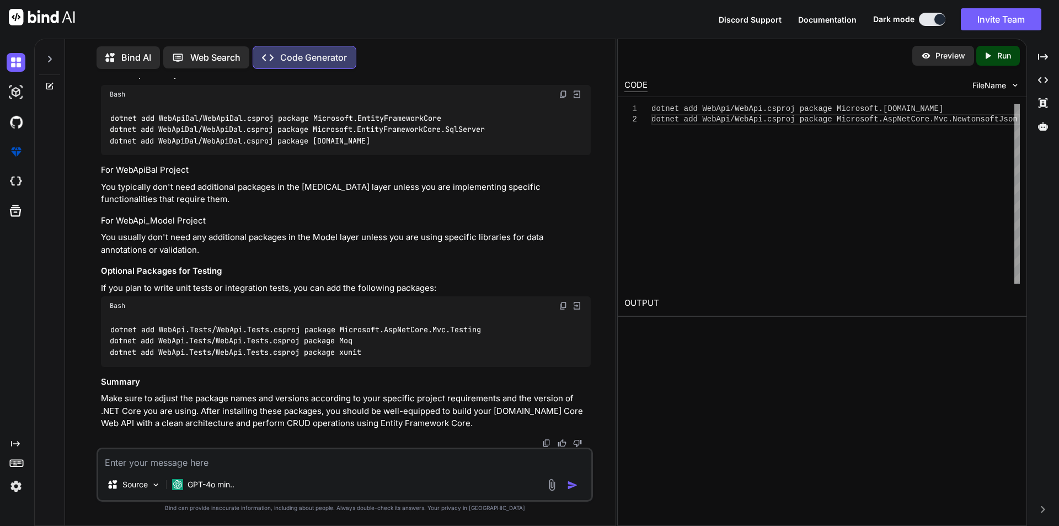
scroll to position [7164, 0]
click at [201, 460] on textarea at bounding box center [344, 459] width 493 height 20
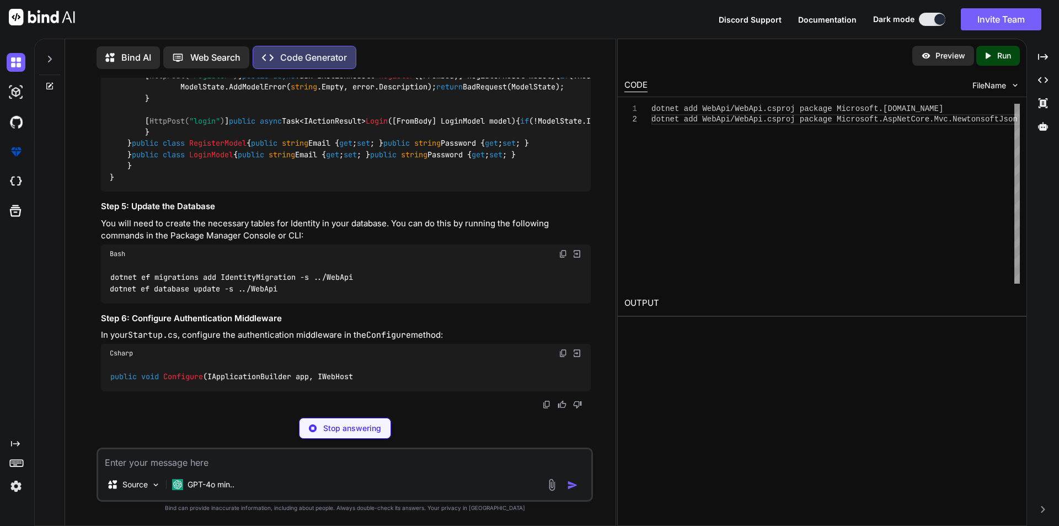
scroll to position [9052, 0]
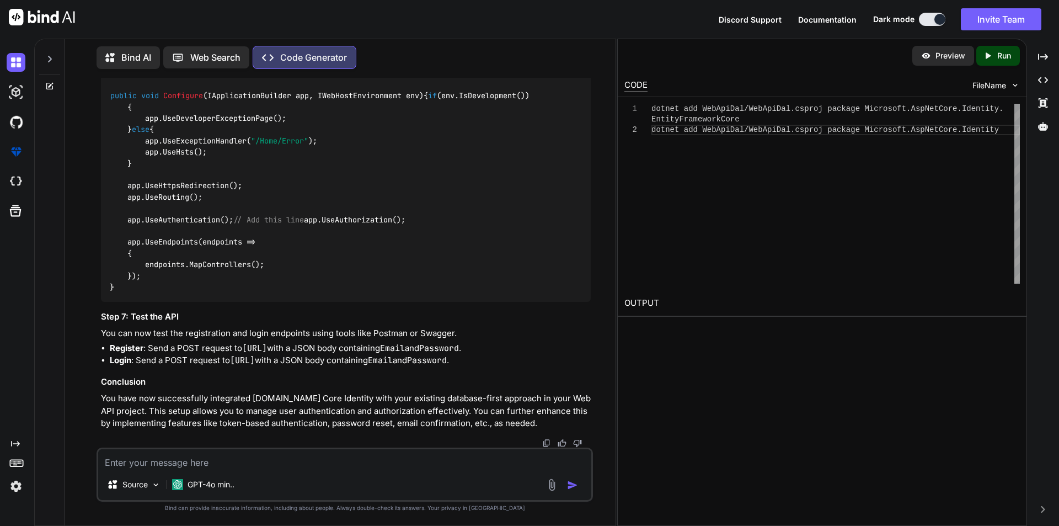
drag, startPoint x: 286, startPoint y: 346, endPoint x: 125, endPoint y: 320, distance: 162.6
click at [145, 462] on textarea at bounding box center [344, 459] width 493 height 20
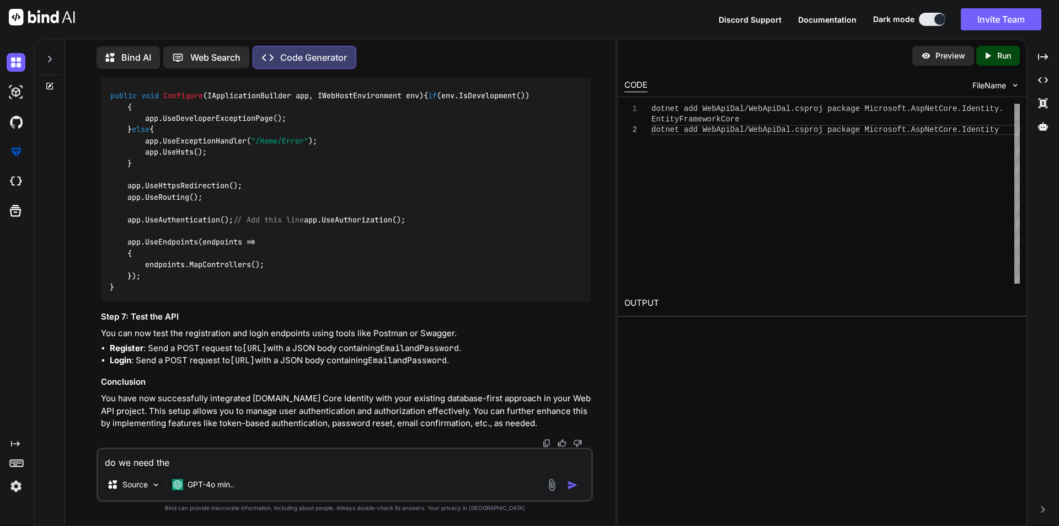
click at [170, 466] on textarea "do we need the" at bounding box center [344, 459] width 493 height 20
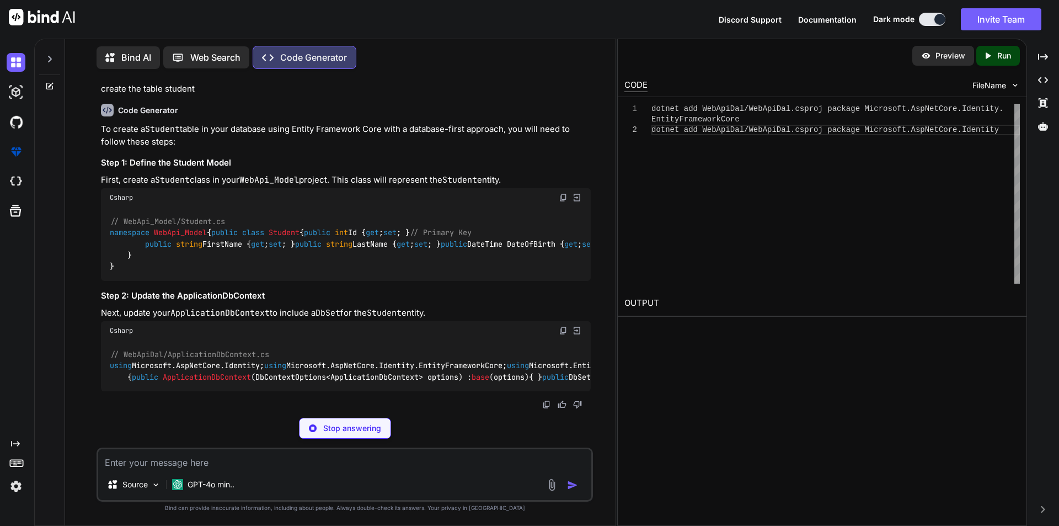
scroll to position [10830, 0]
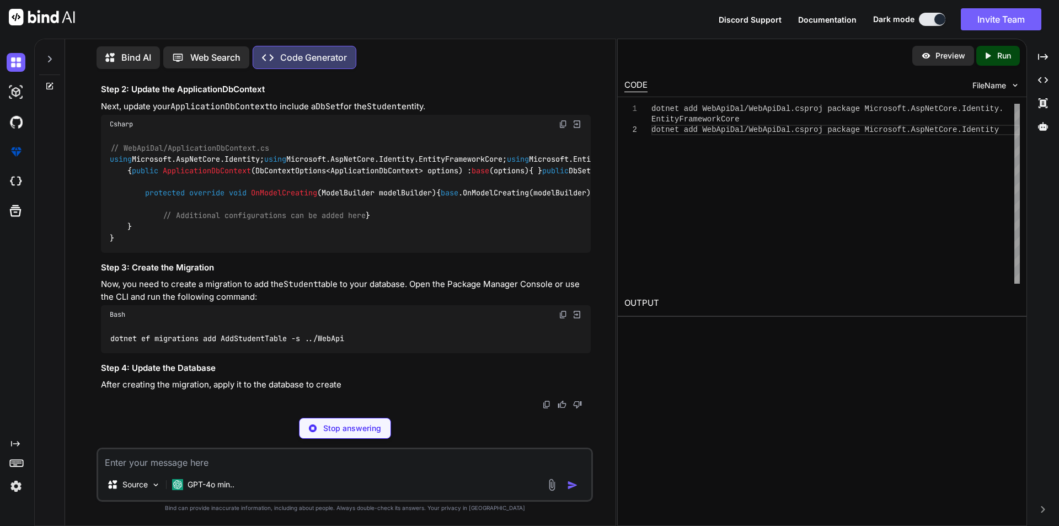
click at [155, 460] on textarea at bounding box center [344, 459] width 493 height 20
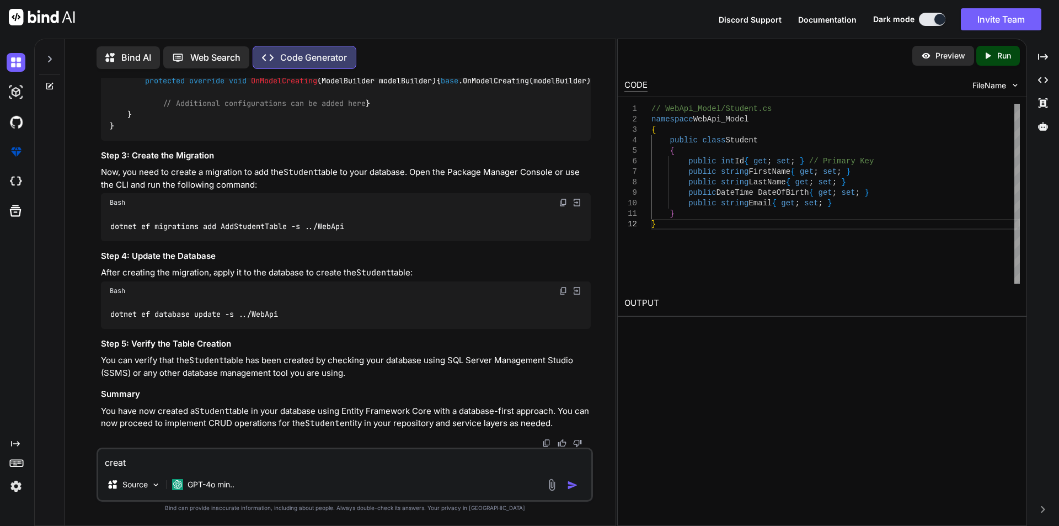
scroll to position [11161, 0]
drag, startPoint x: 127, startPoint y: 191, endPoint x: 186, endPoint y: 333, distance: 154.0
click at [186, 141] on div "// WebApiDal/ApplicationDbContext.cs using Microsoft.AspNetCore.Identity; using…" at bounding box center [346, 81] width 490 height 119
copy code "public class ApplicationDbContext : IdentityDbContext < IdentityUser > { public…"
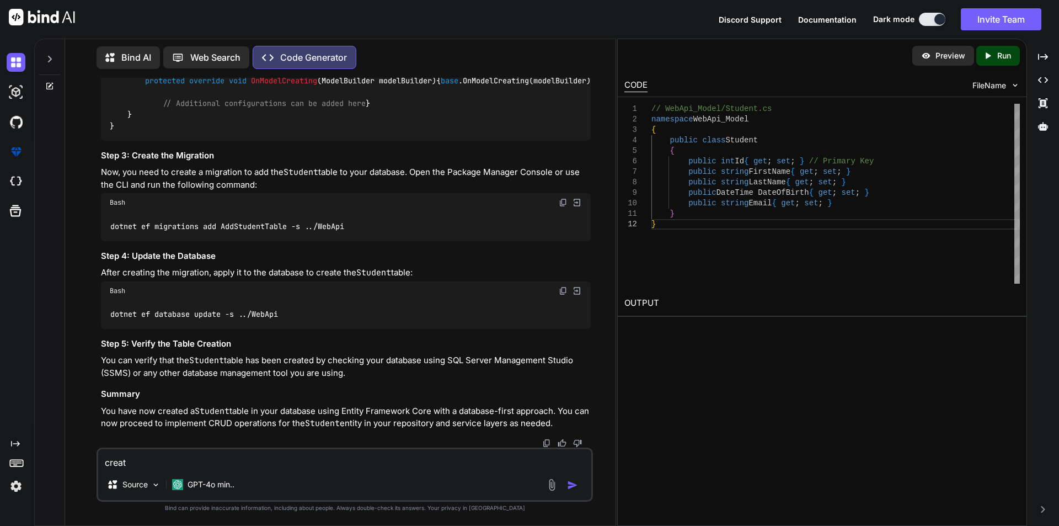
drag, startPoint x: 142, startPoint y: 275, endPoint x: 123, endPoint y: 200, distance: 76.9
copy code "public class Student { public int Id { get ; set ; } // Primary Key public stri…"
drag, startPoint x: 137, startPoint y: 462, endPoint x: 52, endPoint y: 451, distance: 85.1
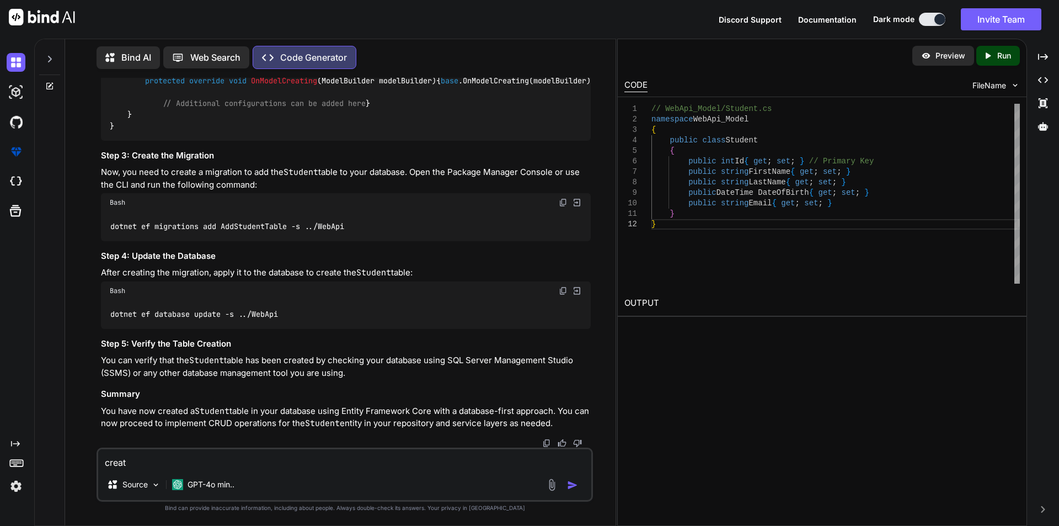
click at [52, 451] on div "Bind AI Web Search Created with Pixso. Code Generator You Generate Code Create …" at bounding box center [325, 281] width 581 height 488
paste textarea "public class Student { public int Id { get; set; } // Primary Key public string…"
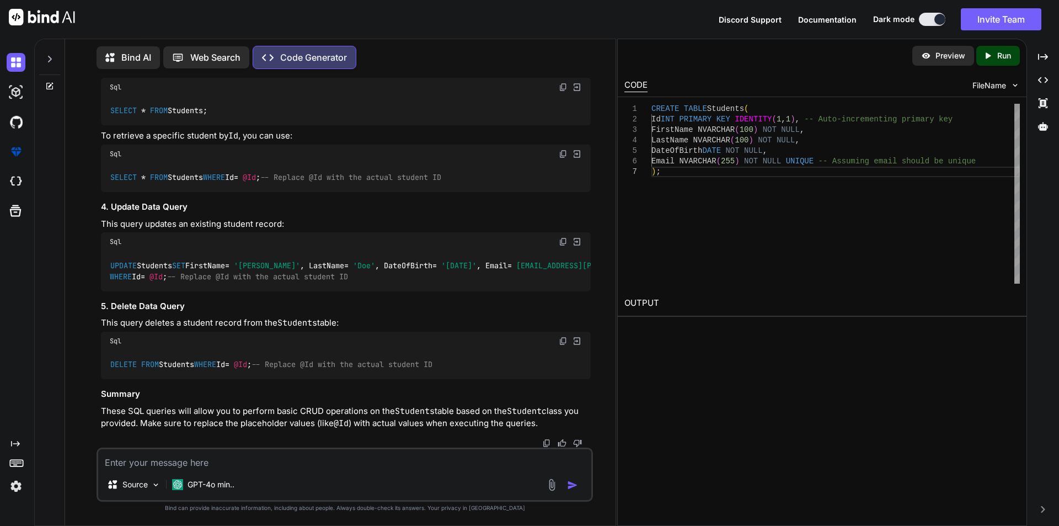
scroll to position [11898, 0]
drag, startPoint x: 125, startPoint y: 191, endPoint x: 90, endPoint y: 122, distance: 77.4
click at [90, 122] on div "You Generate Code Create a C# [DOMAIN_NAME] Core application with clean archite…" at bounding box center [345, 301] width 542 height 447
copy code "CREATE TABLE Students ( Id INT PRIMARY KEY IDENTITY ( 1 , 1 ), -- Auto-incremen…"
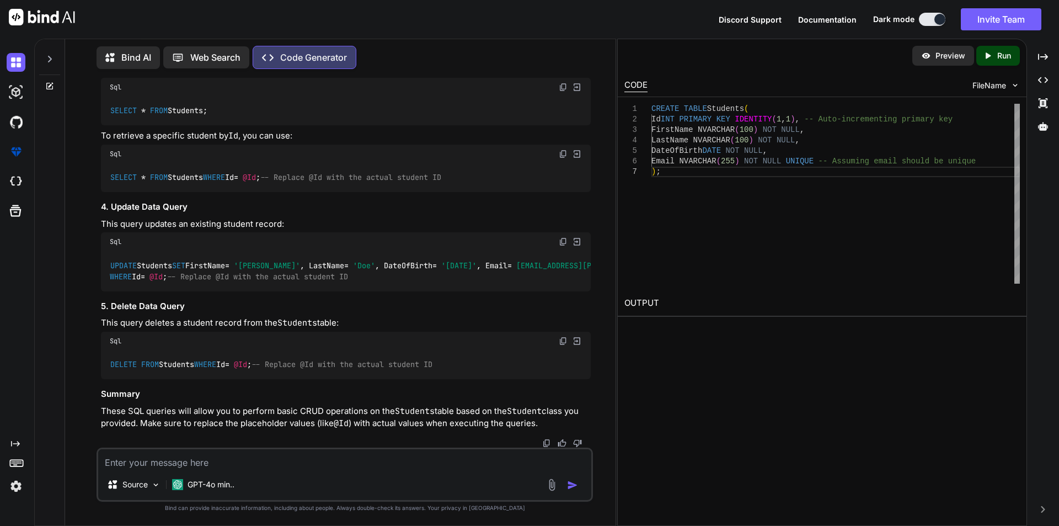
click at [178, 452] on textarea at bounding box center [344, 459] width 493 height 20
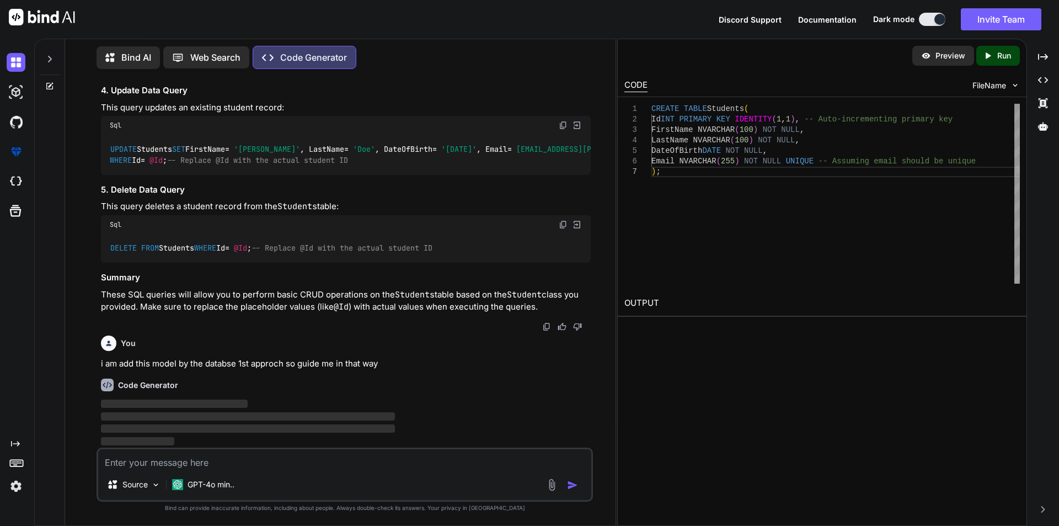
scroll to position [12292, 0]
click at [175, 400] on span "‌" at bounding box center [174, 403] width 147 height 8
click at [182, 465] on textarea at bounding box center [344, 459] width 493 height 20
paste textarea "Students"
click at [405, 367] on p "i am add this model by the databse 1st approch so guide me in that way" at bounding box center [346, 363] width 490 height 13
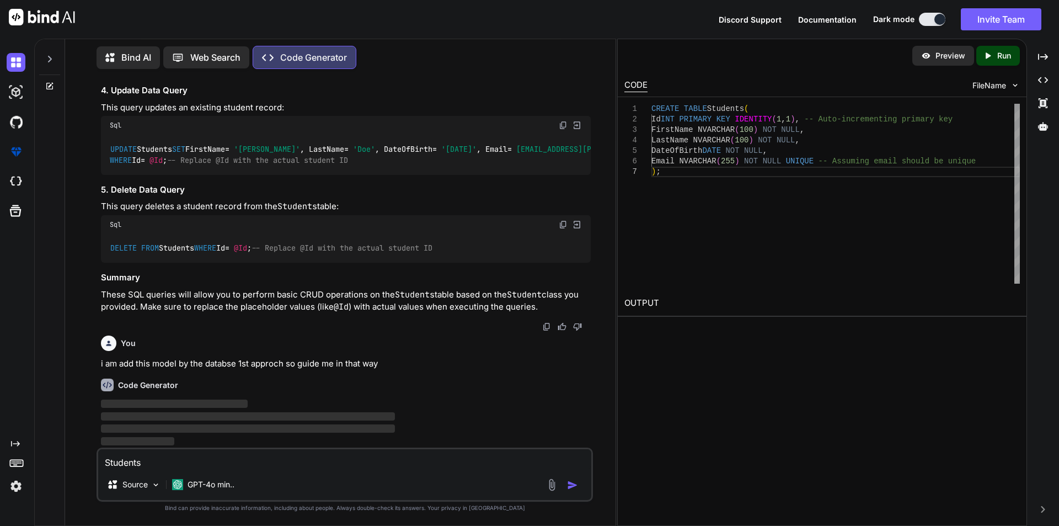
click at [404, 367] on p "i am add this model by the databse 1st approch so guide me in that way" at bounding box center [346, 363] width 490 height 13
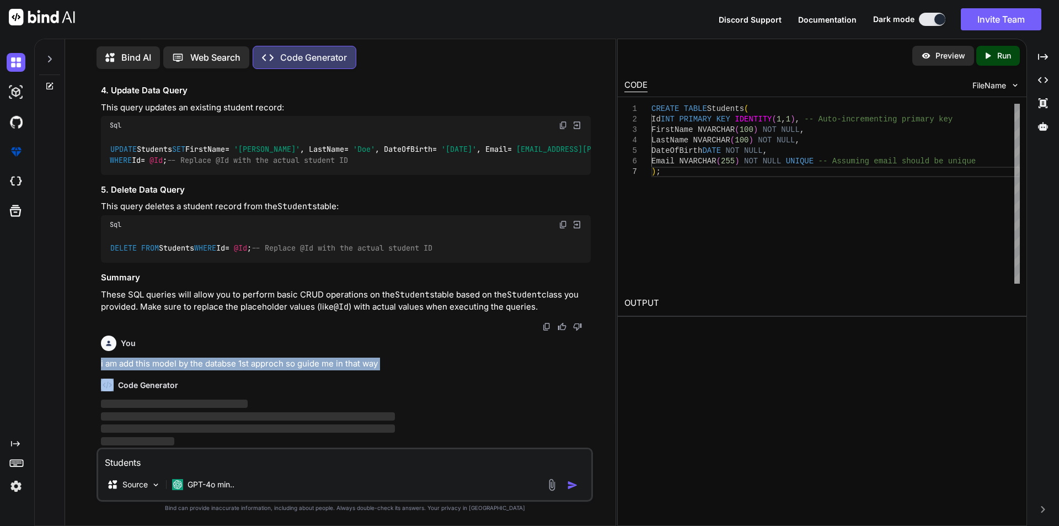
click at [404, 367] on p "i am add this model by the databse 1st approch so guide me in that way" at bounding box center [346, 363] width 490 height 13
click at [403, 367] on p "i am add this model by the databse 1st approch so guide me in that way" at bounding box center [346, 363] width 490 height 13
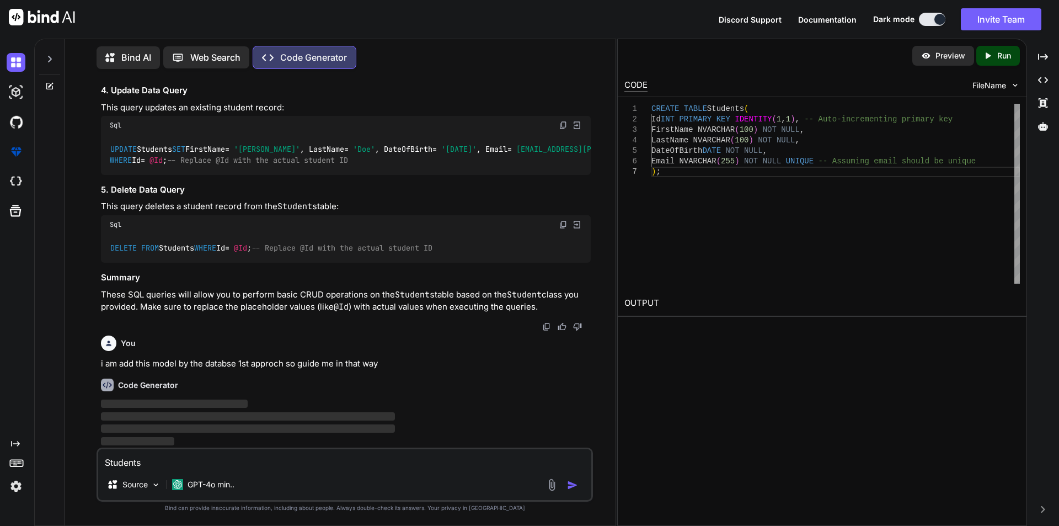
click at [403, 367] on p "i am add this model by the databse 1st approch so guide me in that way" at bounding box center [346, 363] width 490 height 13
click at [402, 367] on p "i am add this model by the databse 1st approch so guide me in that way" at bounding box center [346, 363] width 490 height 13
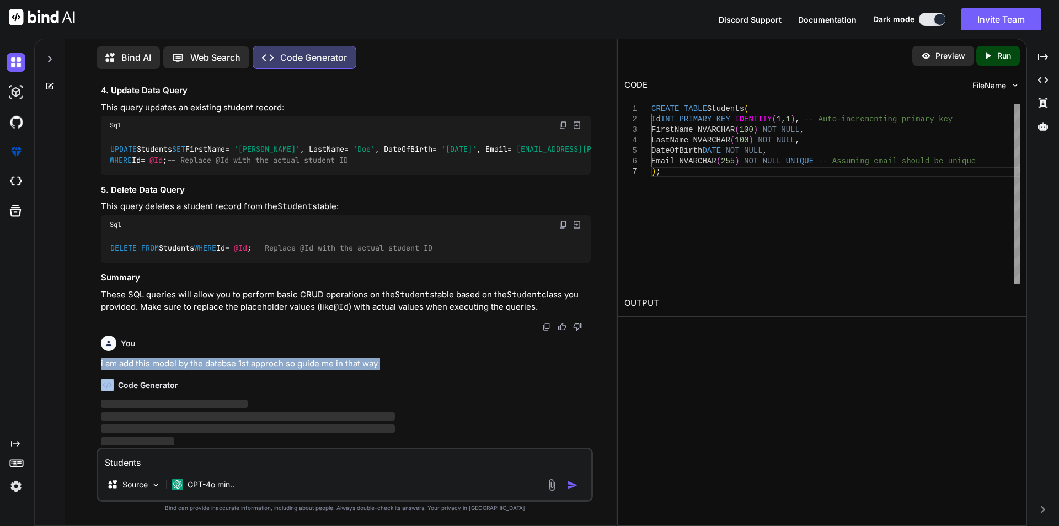
click at [401, 367] on p "i am add this model by the databse 1st approch so guide me in that way" at bounding box center [346, 363] width 490 height 13
copy p "i am add this model by the databse 1st approch so guide me in that way"
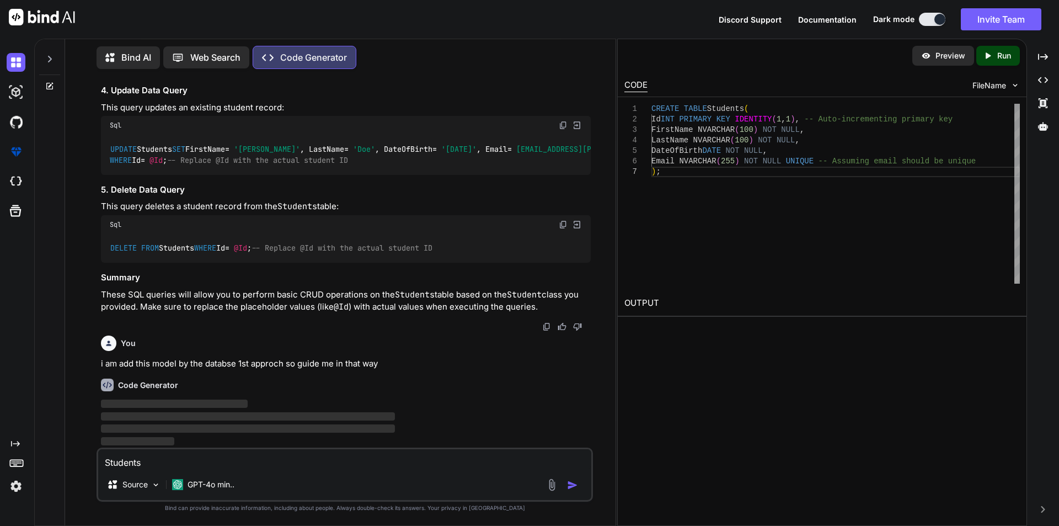
click at [307, 60] on p "Code Generator" at bounding box center [313, 57] width 67 height 13
click at [198, 52] on p "Web Search" at bounding box center [215, 57] width 50 height 13
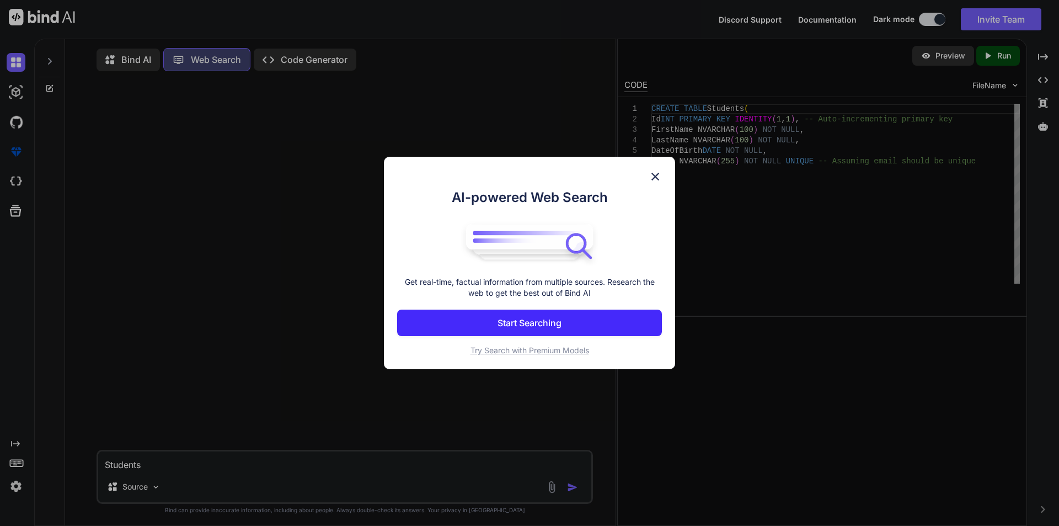
scroll to position [5, 0]
click at [647, 172] on div "AI-powered Web Search Get real-time, factual information from multiple sources.…" at bounding box center [529, 263] width 291 height 213
click at [658, 175] on img at bounding box center [655, 176] width 13 height 13
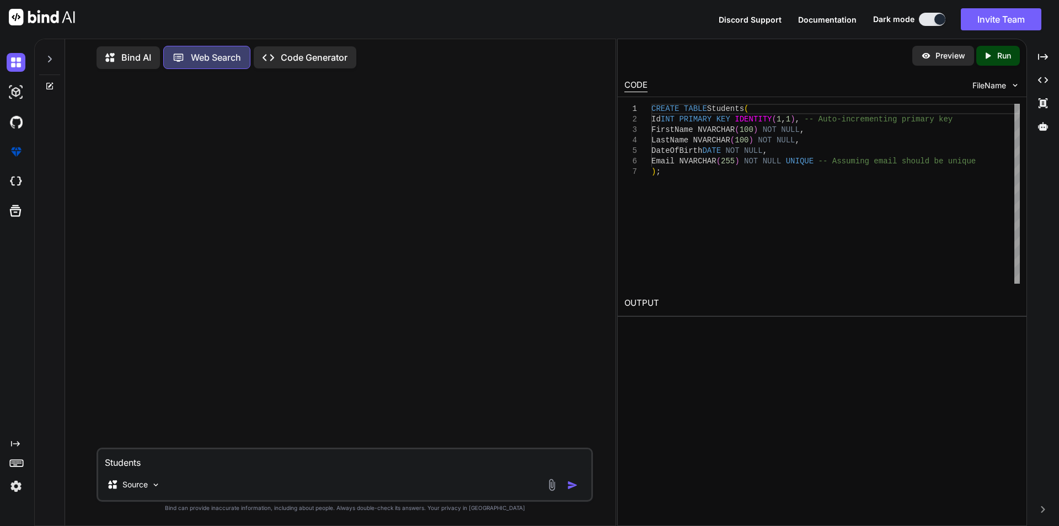
click at [299, 60] on p "Code Generator" at bounding box center [314, 57] width 67 height 13
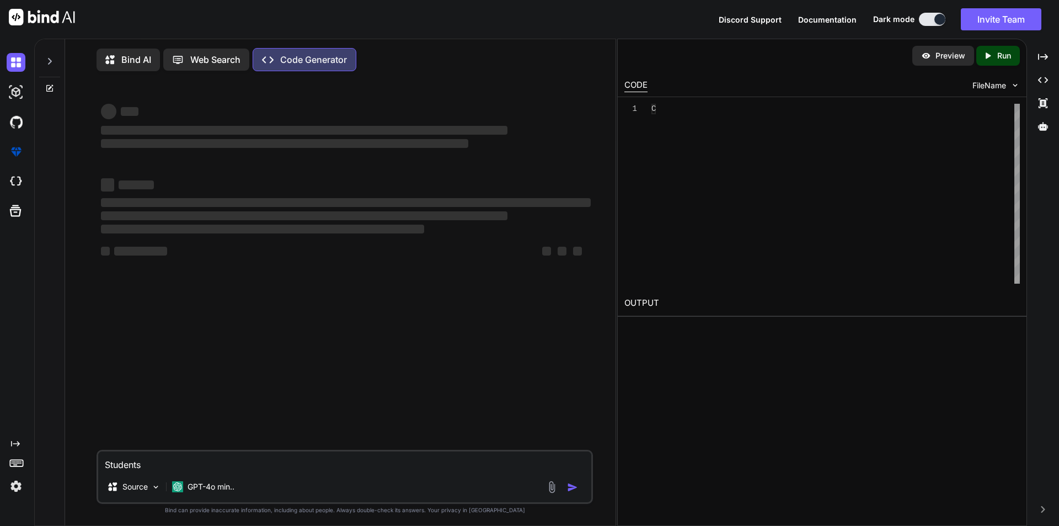
click at [302, 54] on p "Code Generator" at bounding box center [313, 59] width 67 height 13
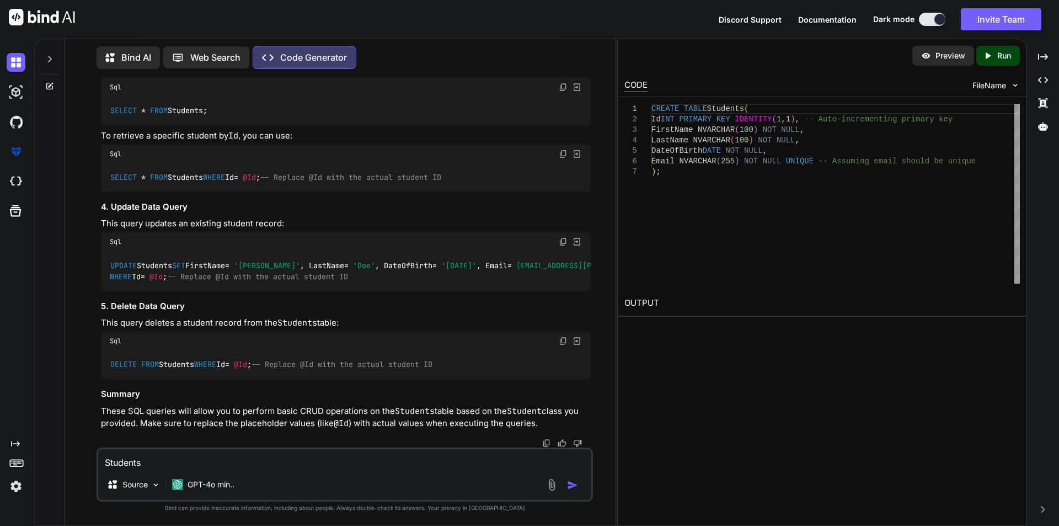
scroll to position [5114, 0]
click at [147, 463] on textarea "Students" at bounding box center [344, 459] width 493 height 20
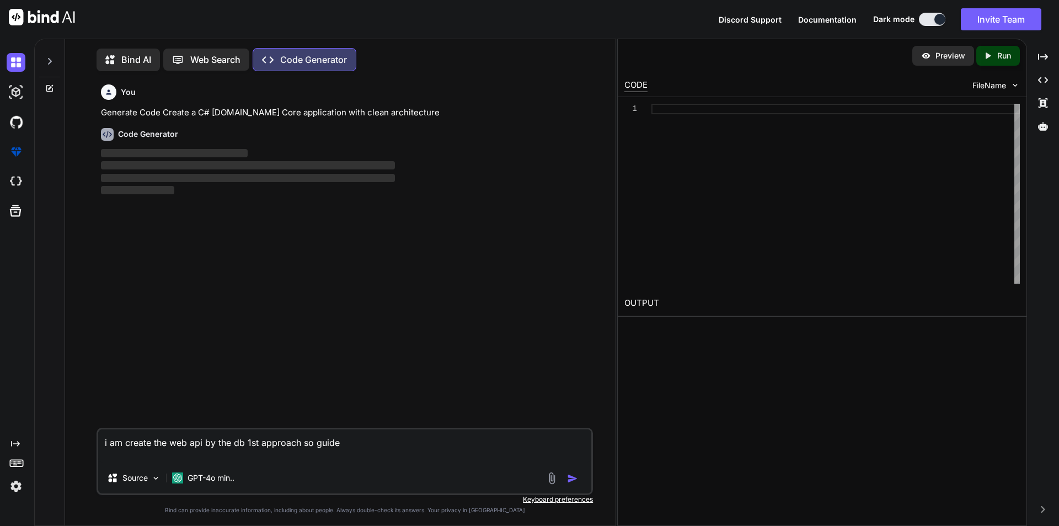
scroll to position [5, 0]
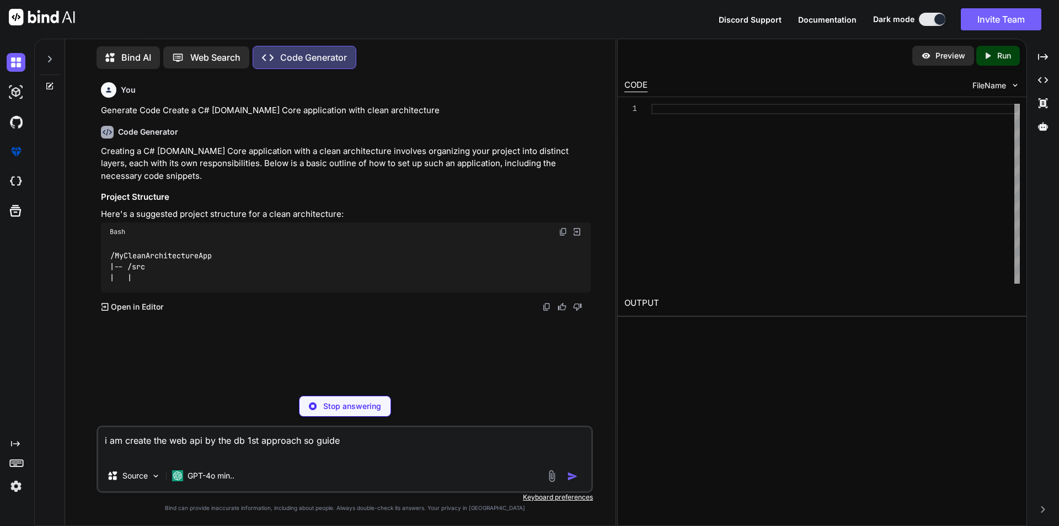
click at [52, 55] on icon at bounding box center [49, 59] width 9 height 9
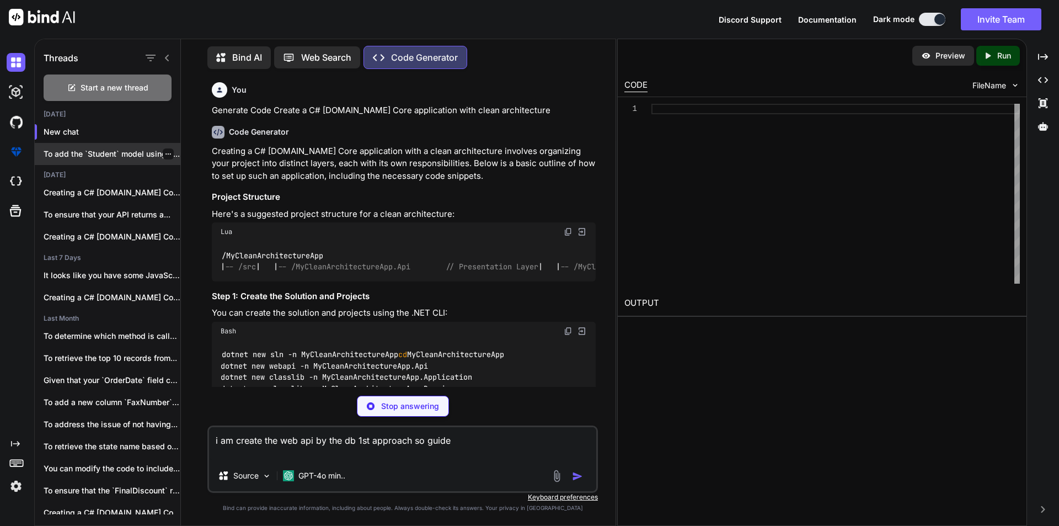
click at [113, 148] on p "To add the `Student` model using a..." at bounding box center [112, 153] width 137 height 11
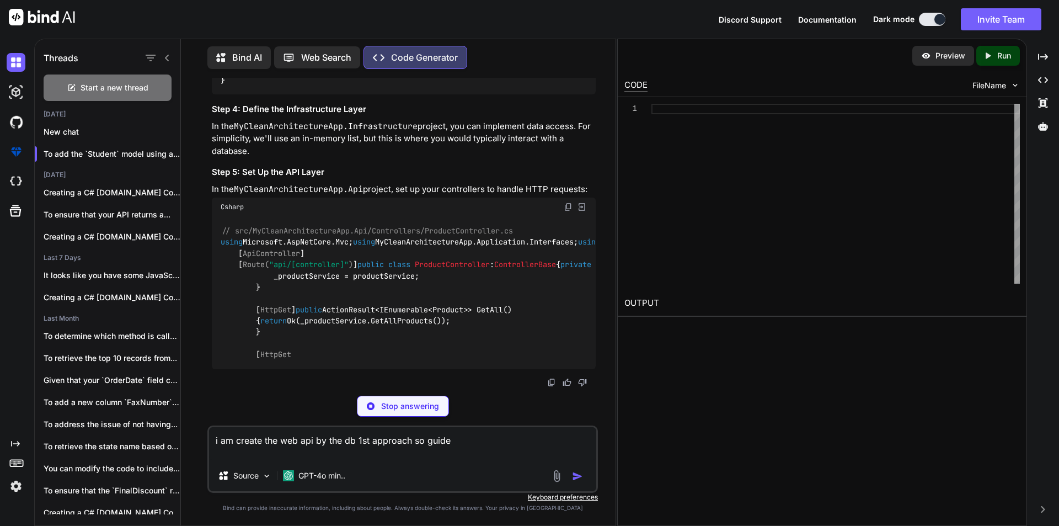
scroll to position [5198, 0]
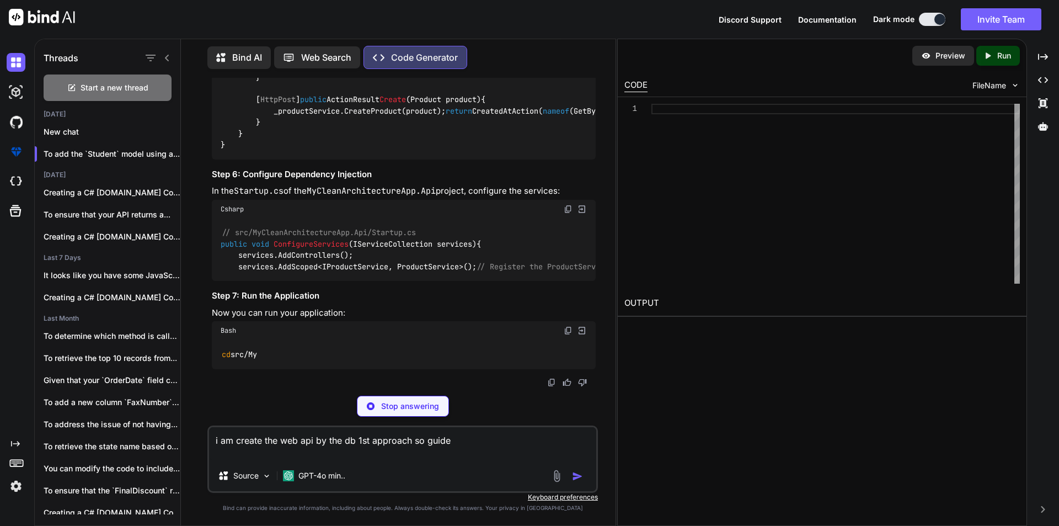
click at [393, 413] on div "Stop answering" at bounding box center [403, 405] width 92 height 21
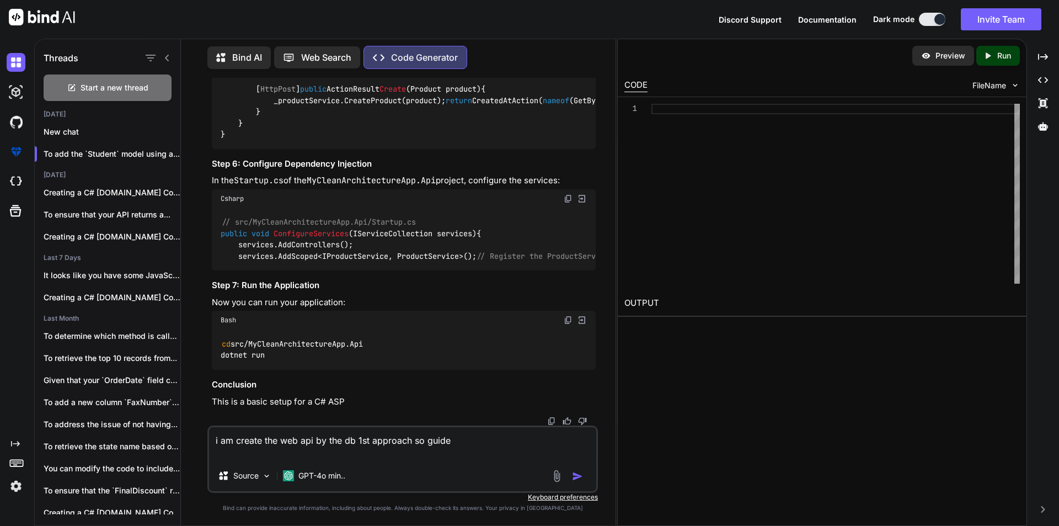
click at [165, 58] on icon at bounding box center [167, 57] width 9 height 9
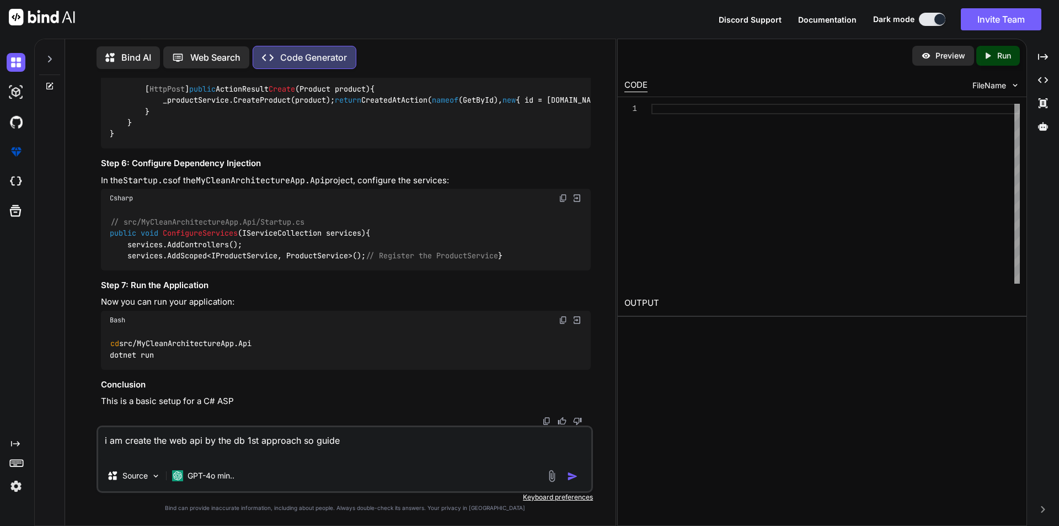
scroll to position [6489, 0]
click at [373, 437] on textarea "i am create the web api by the db 1st approach so guide" at bounding box center [344, 443] width 493 height 33
type textarea "x"
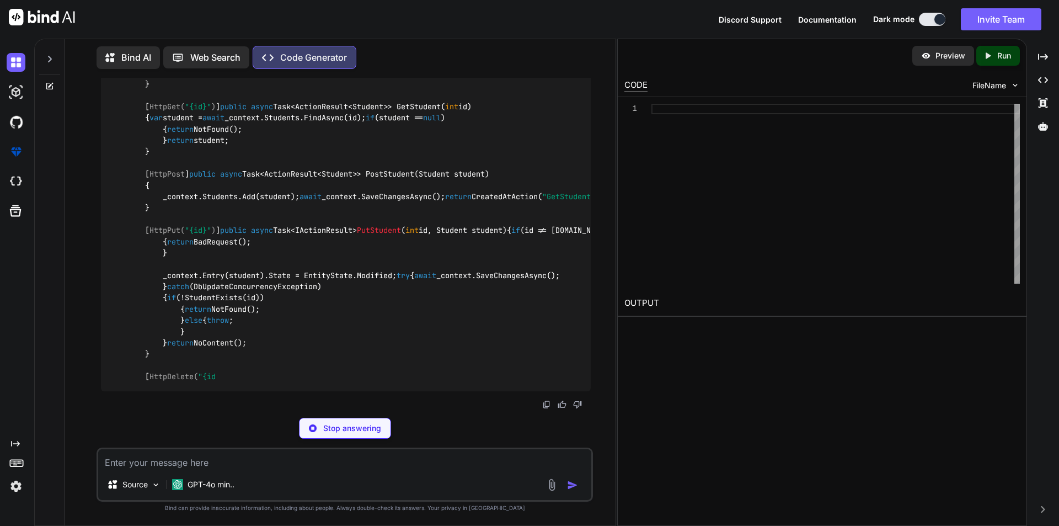
scroll to position [7816, 0]
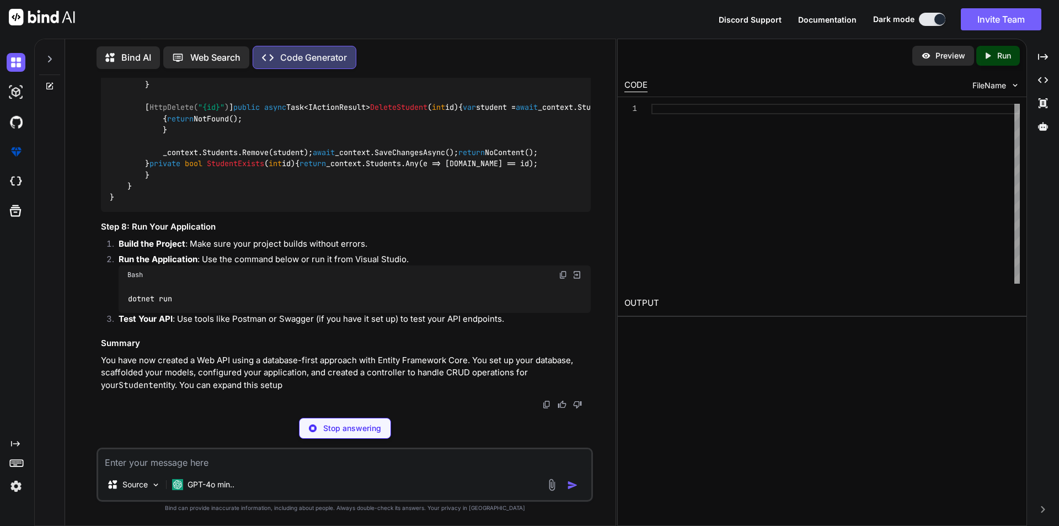
type textarea "x"
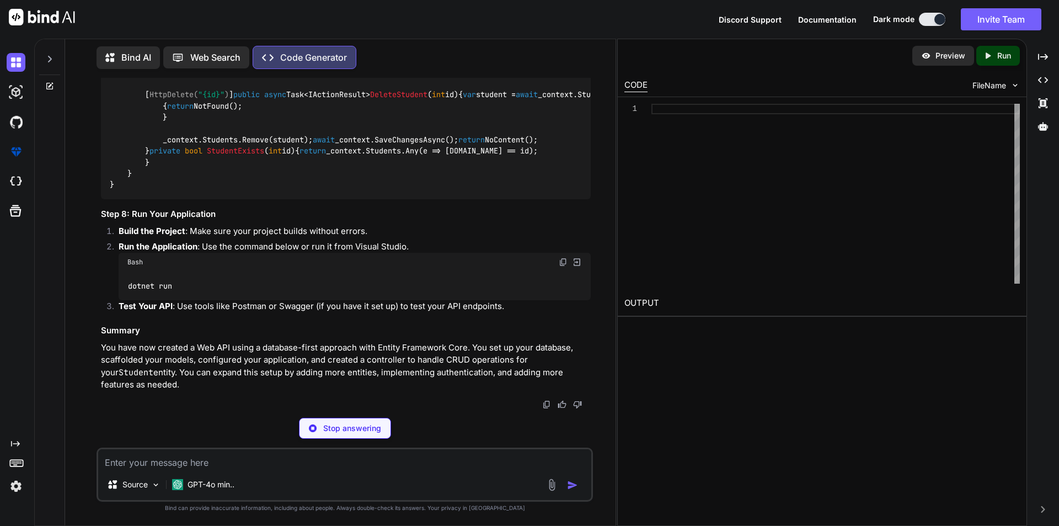
type textarea "CREATE TABLE Students ( Id INT PRIMARY KEY IDENTITY(1,1), FirstName NVARCHAR(10…"
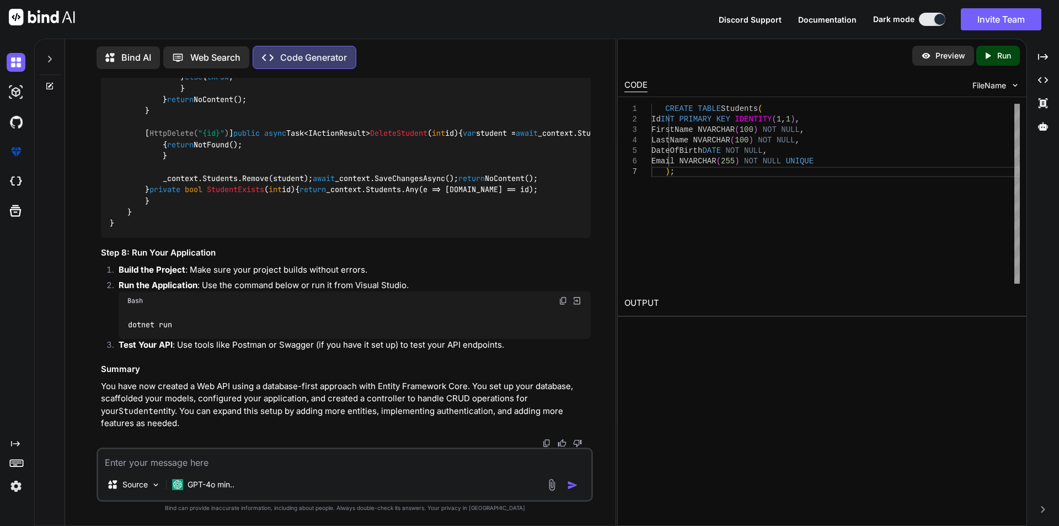
type textarea "x"
click at [165, 464] on textarea at bounding box center [344, 459] width 493 height 20
